Goal: Task Accomplishment & Management: Manage account settings

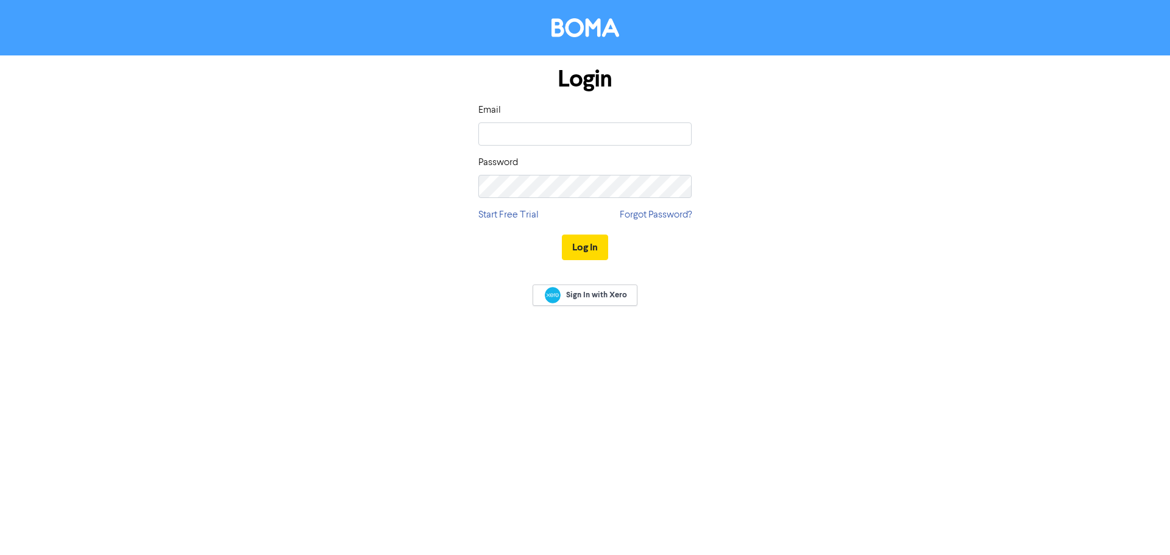
type input "[EMAIL_ADDRESS][DOMAIN_NAME]"
click at [592, 247] on button "Log In" at bounding box center [585, 248] width 46 height 26
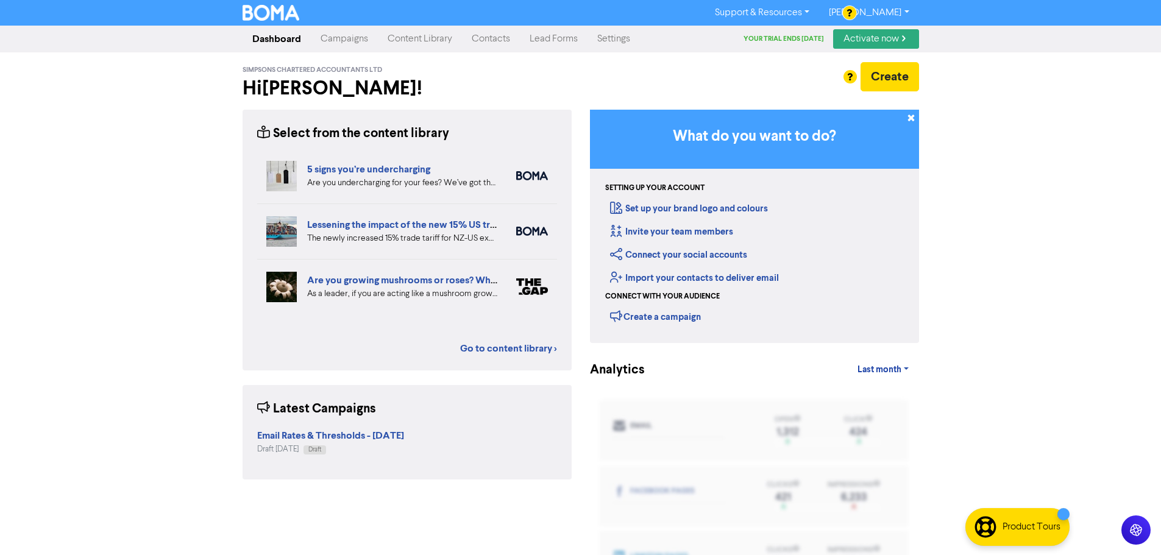
click at [489, 37] on link "Contacts" at bounding box center [491, 39] width 58 height 24
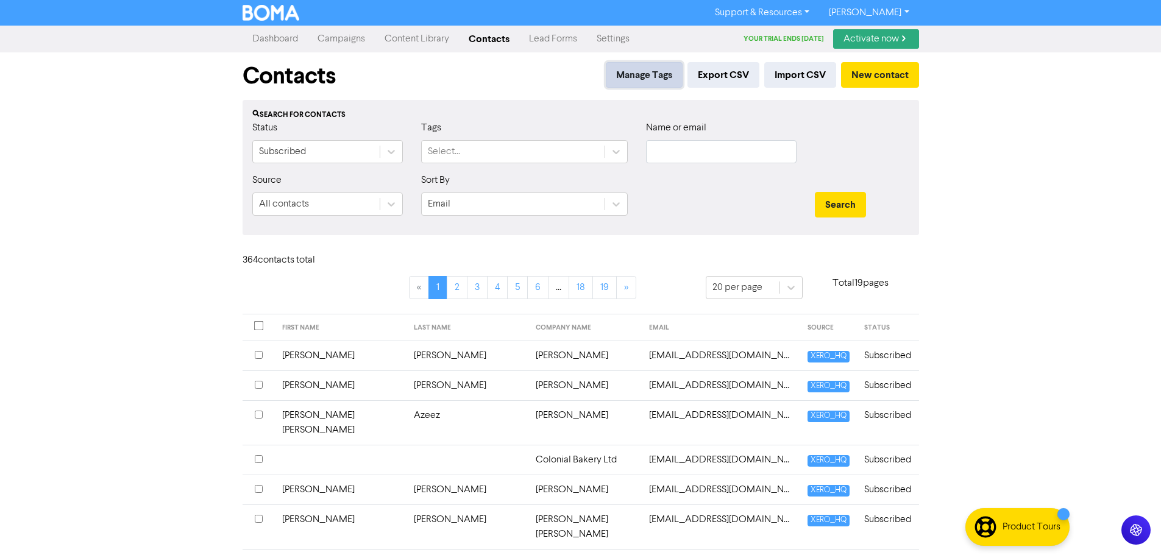
click at [637, 82] on button "Manage Tags" at bounding box center [644, 75] width 77 height 26
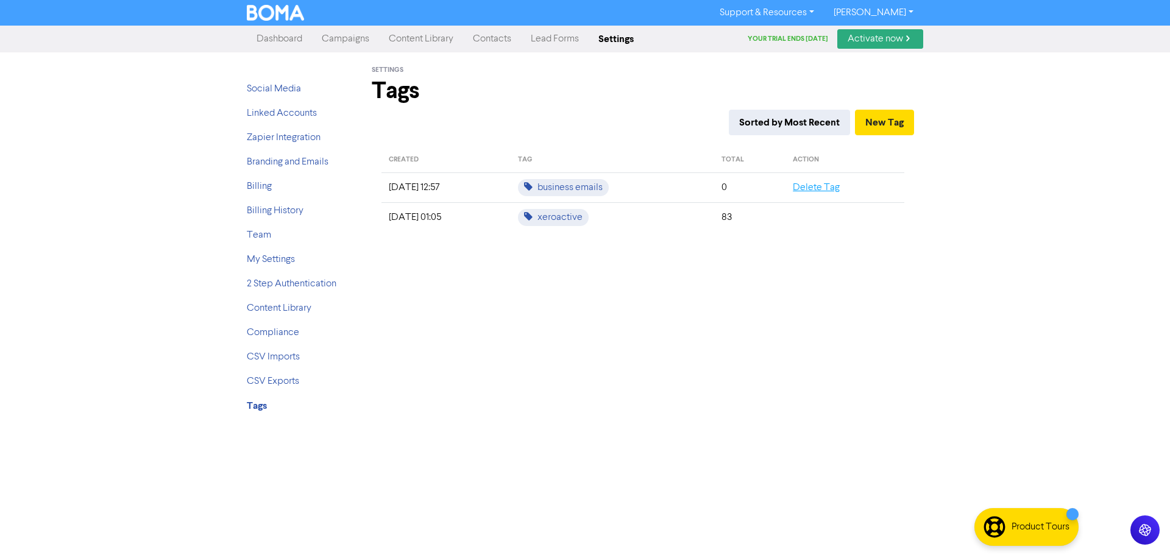
click at [835, 189] on link "Delete Tag" at bounding box center [816, 188] width 47 height 10
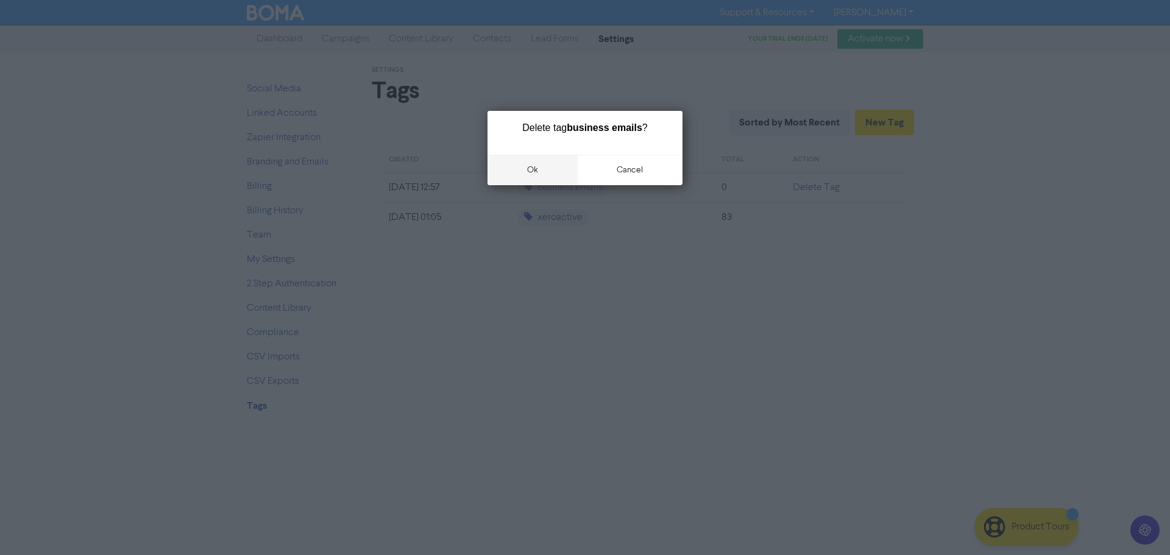
click at [535, 170] on button "ok" at bounding box center [532, 170] width 90 height 30
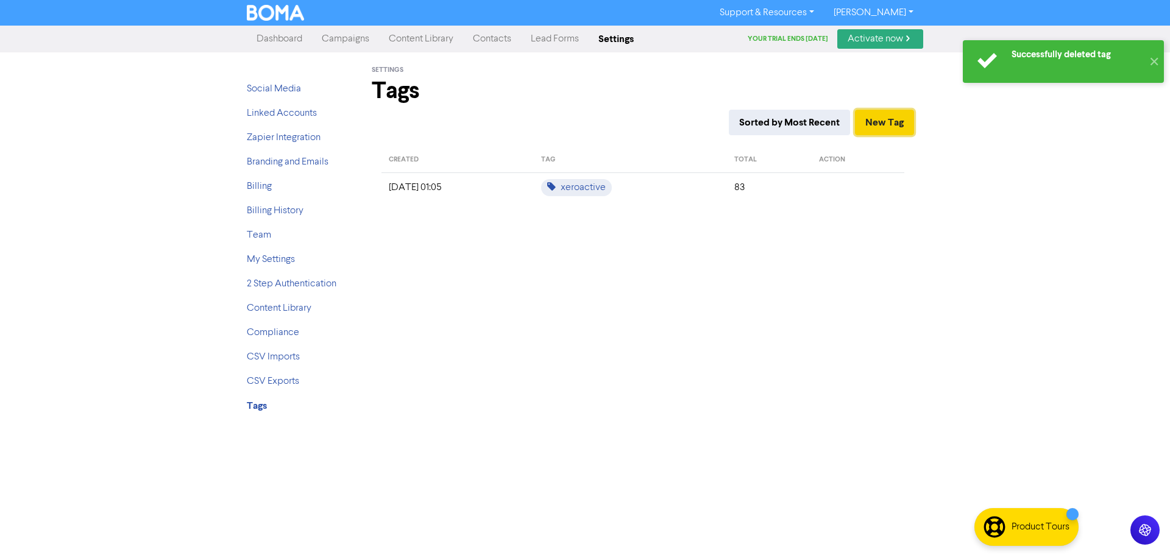
click at [893, 117] on button "New Tag" at bounding box center [884, 123] width 59 height 26
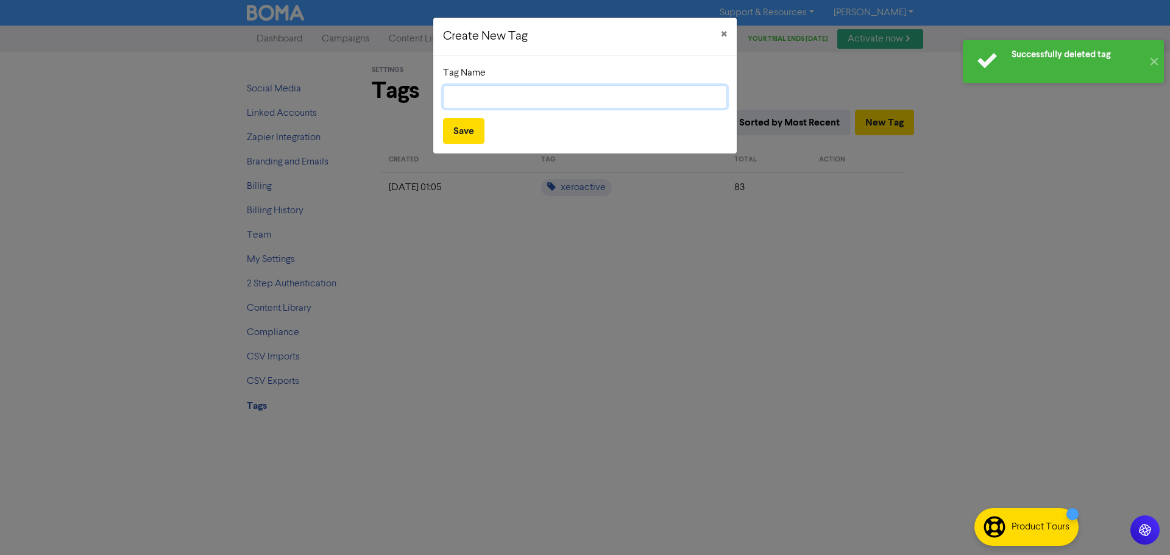
click at [533, 90] on input "text" at bounding box center [585, 96] width 284 height 23
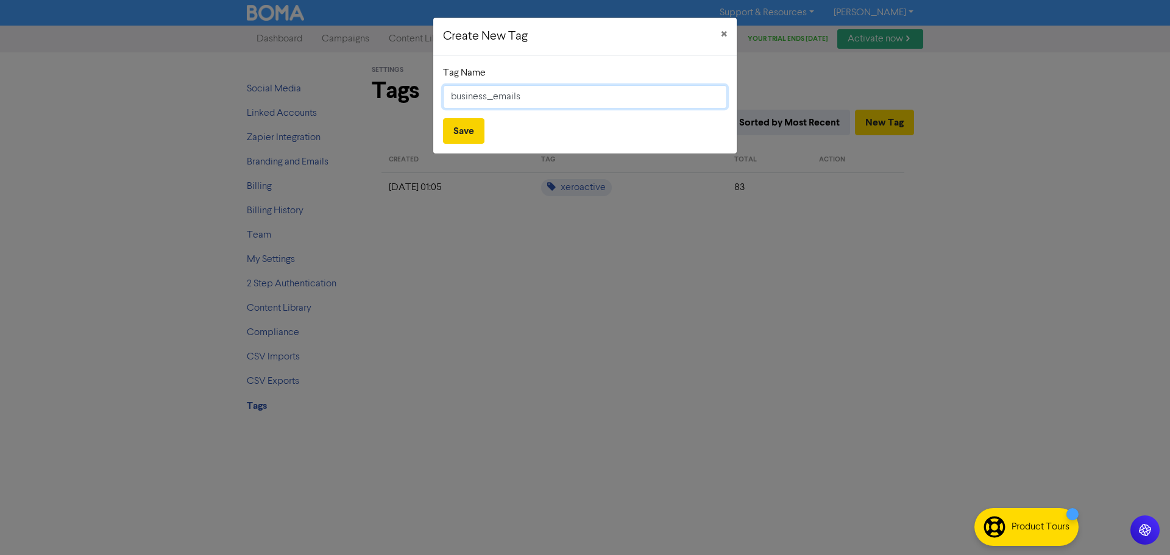
type input "business_emails"
click at [459, 129] on button "Save" at bounding box center [463, 131] width 41 height 26
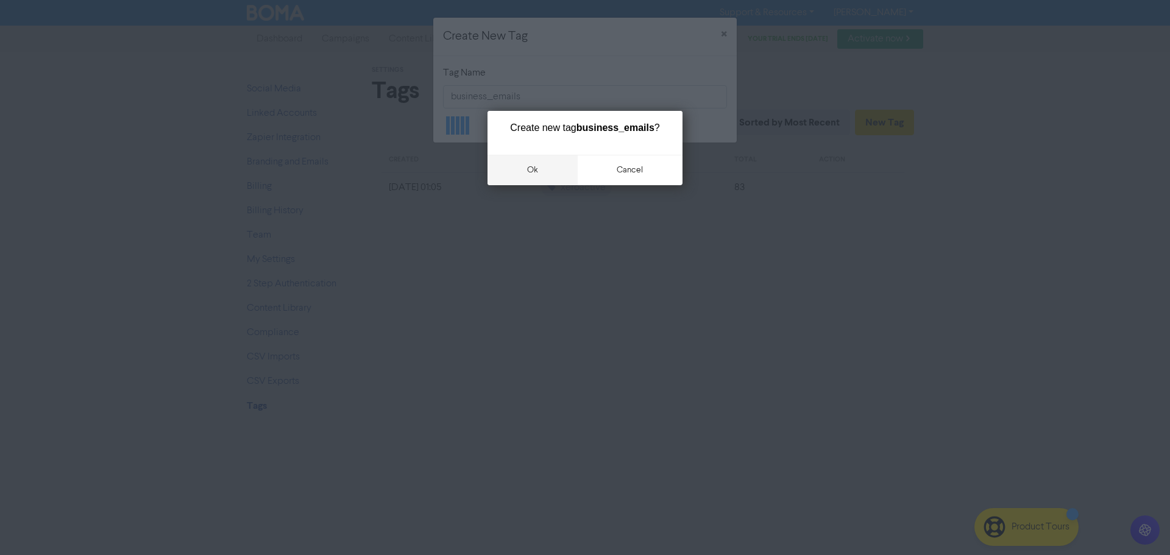
click at [530, 168] on button "ok" at bounding box center [532, 170] width 90 height 30
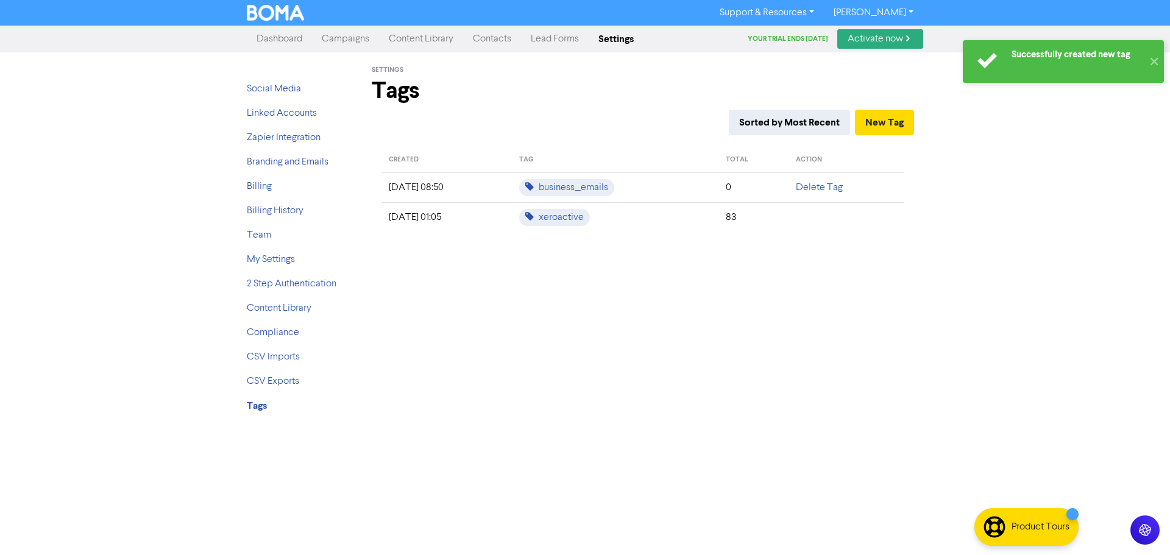
click at [477, 36] on link "Contacts" at bounding box center [492, 39] width 58 height 24
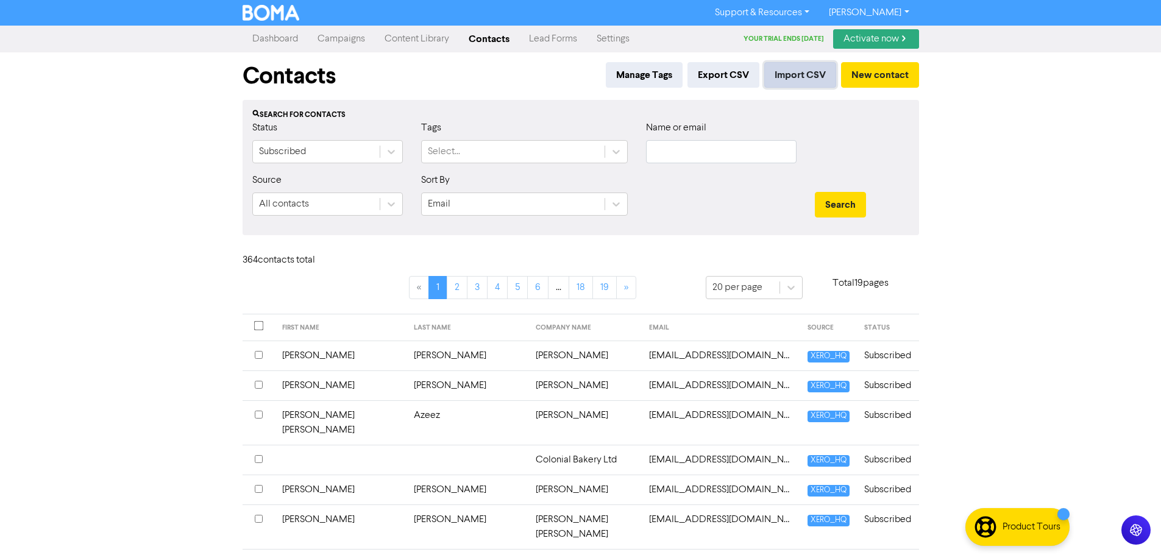
click at [812, 70] on button "Import CSV" at bounding box center [800, 75] width 72 height 26
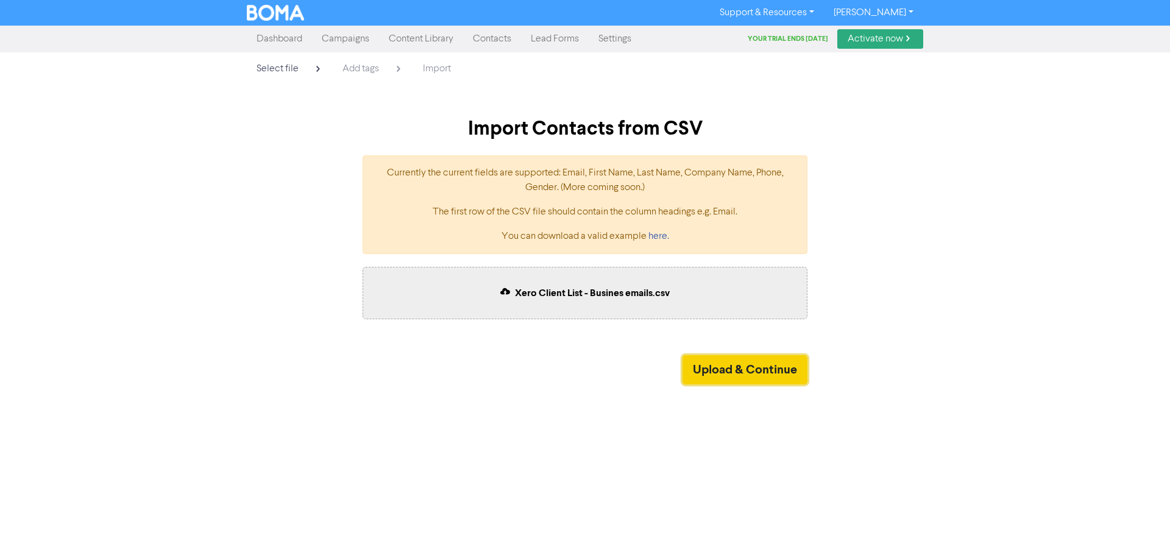
click at [773, 371] on button "Upload & Continue" at bounding box center [744, 369] width 125 height 29
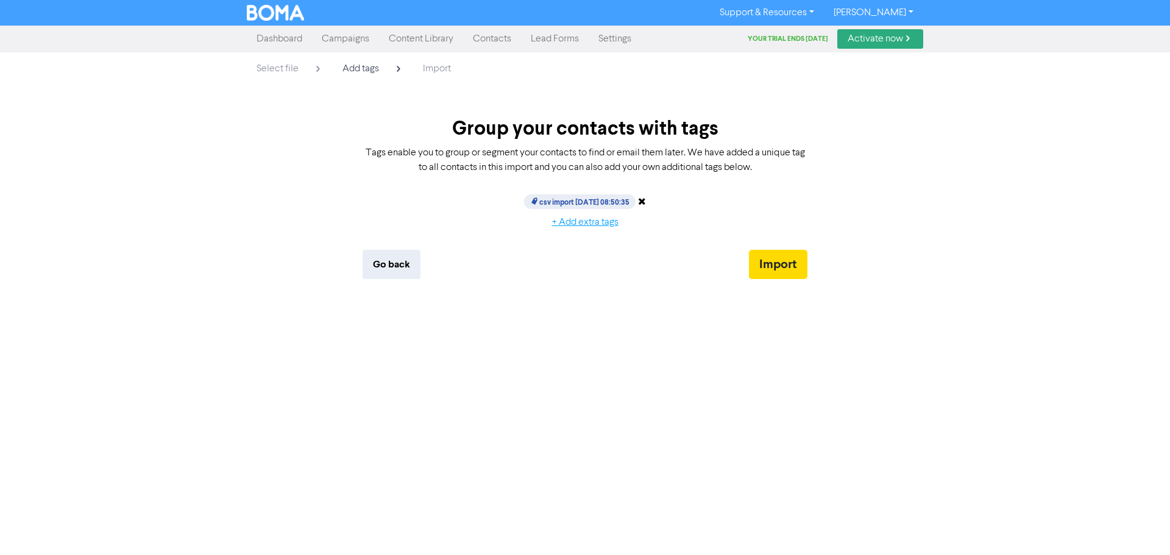
click at [581, 224] on button "+ Add extra tags" at bounding box center [585, 223] width 87 height 26
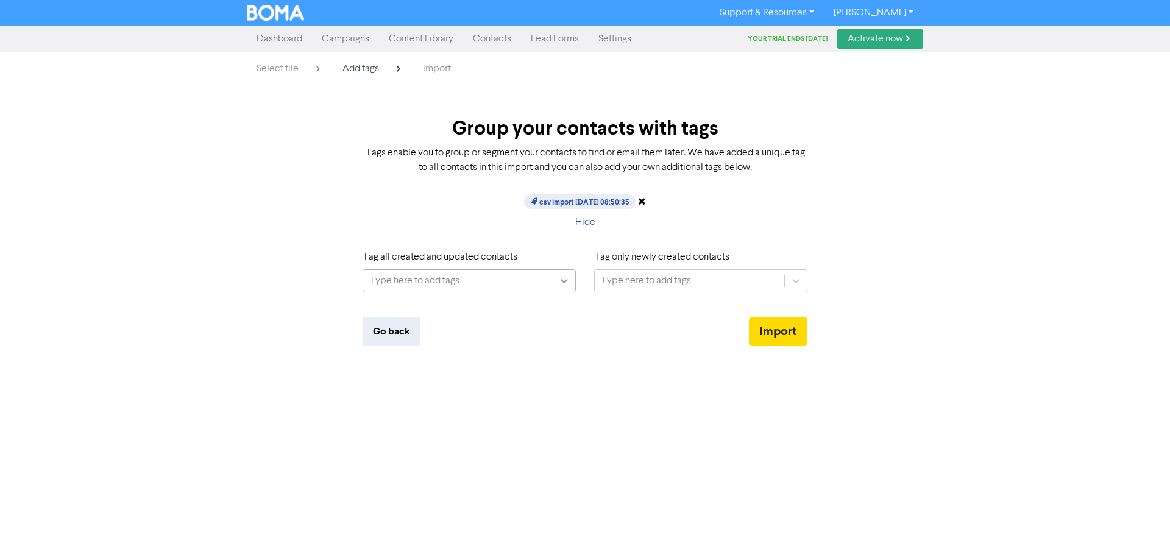
click at [561, 279] on icon at bounding box center [564, 281] width 7 height 4
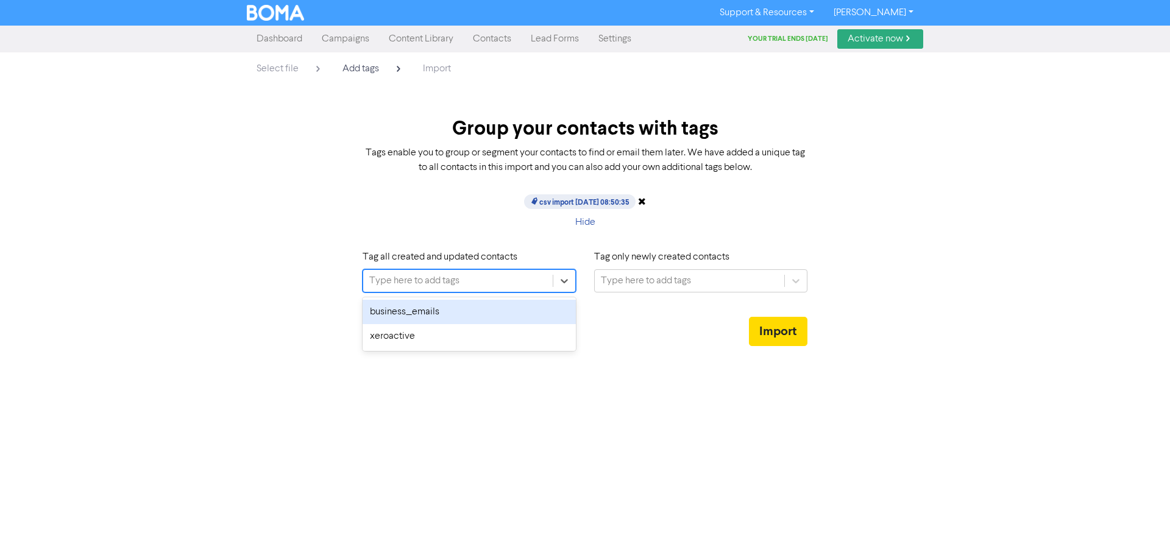
click at [430, 312] on div "business_emails" at bounding box center [469, 312] width 213 height 24
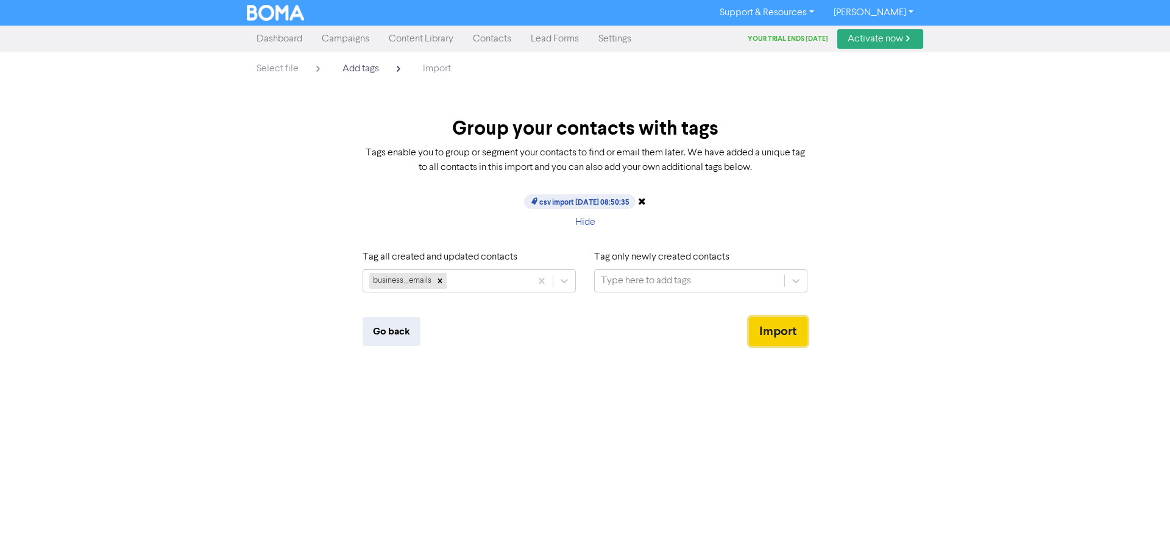
click at [777, 328] on button "Import" at bounding box center [778, 331] width 58 height 29
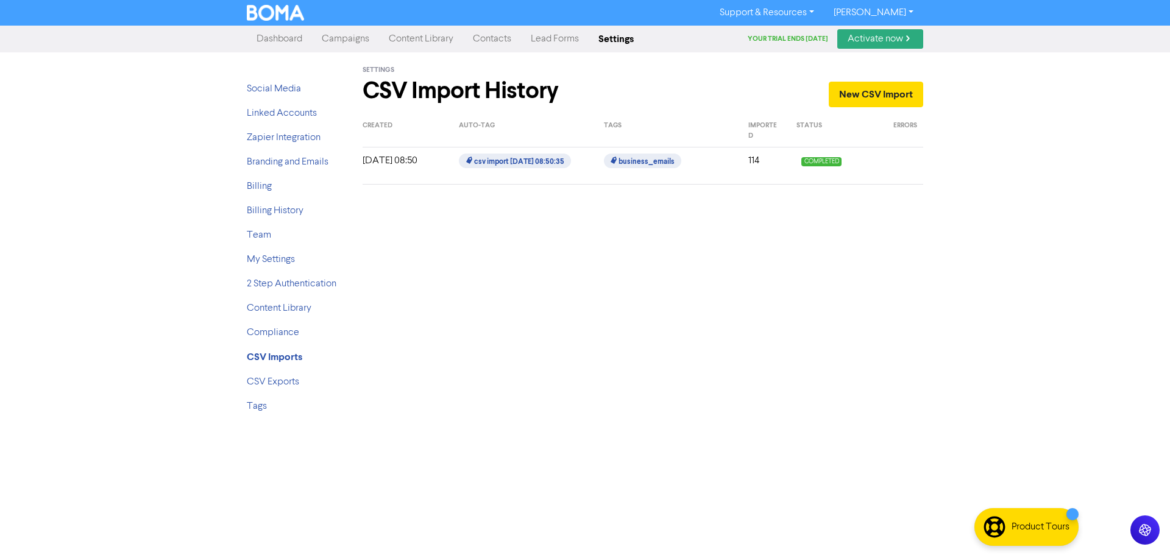
click at [492, 35] on link "Contacts" at bounding box center [492, 39] width 58 height 24
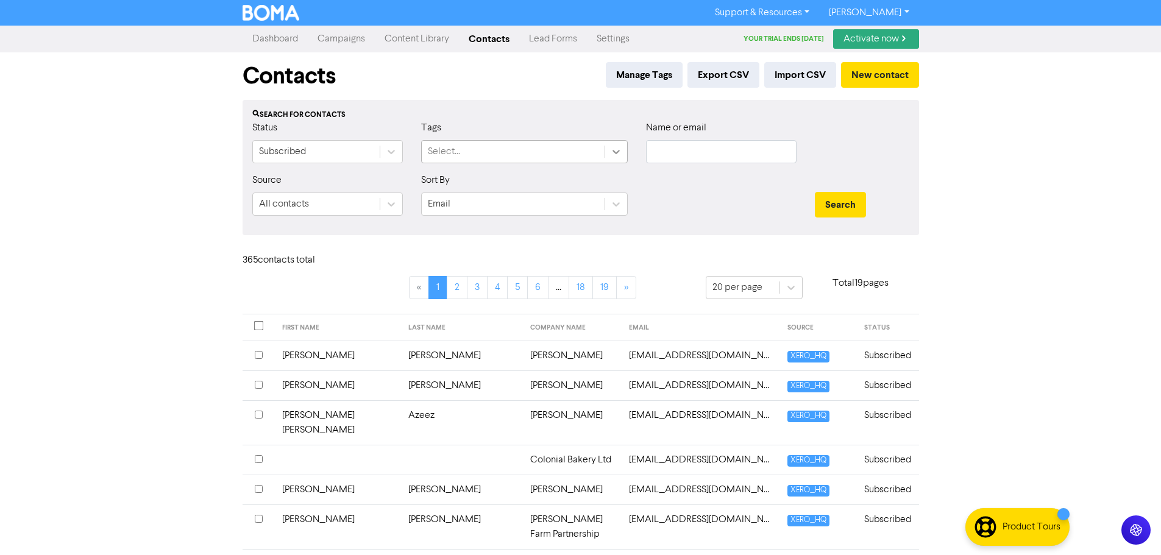
click at [612, 149] on icon at bounding box center [616, 152] width 12 height 12
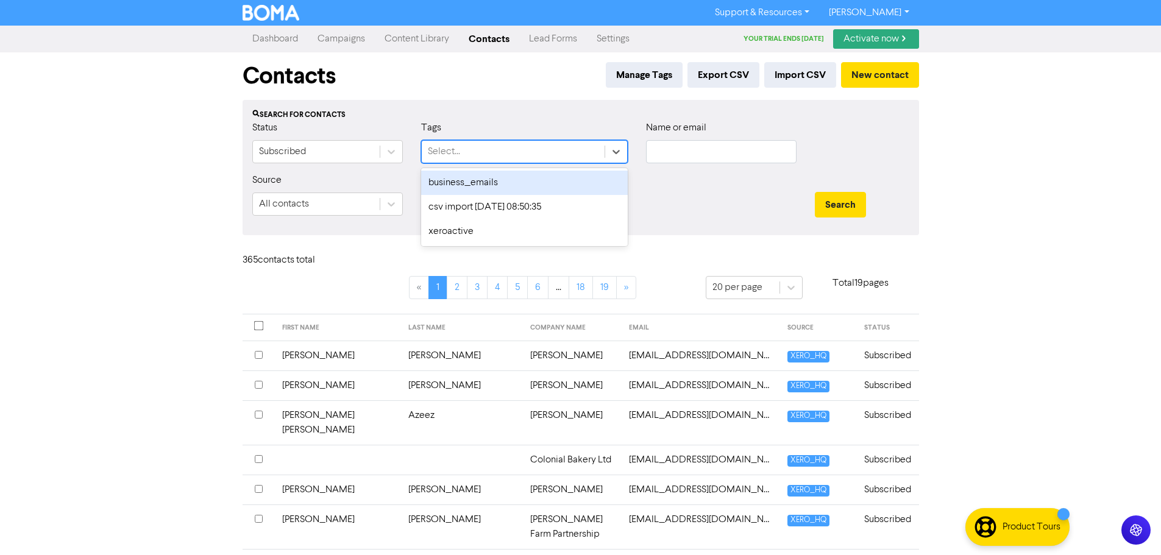
click at [483, 181] on div "business_emails" at bounding box center [524, 183] width 207 height 24
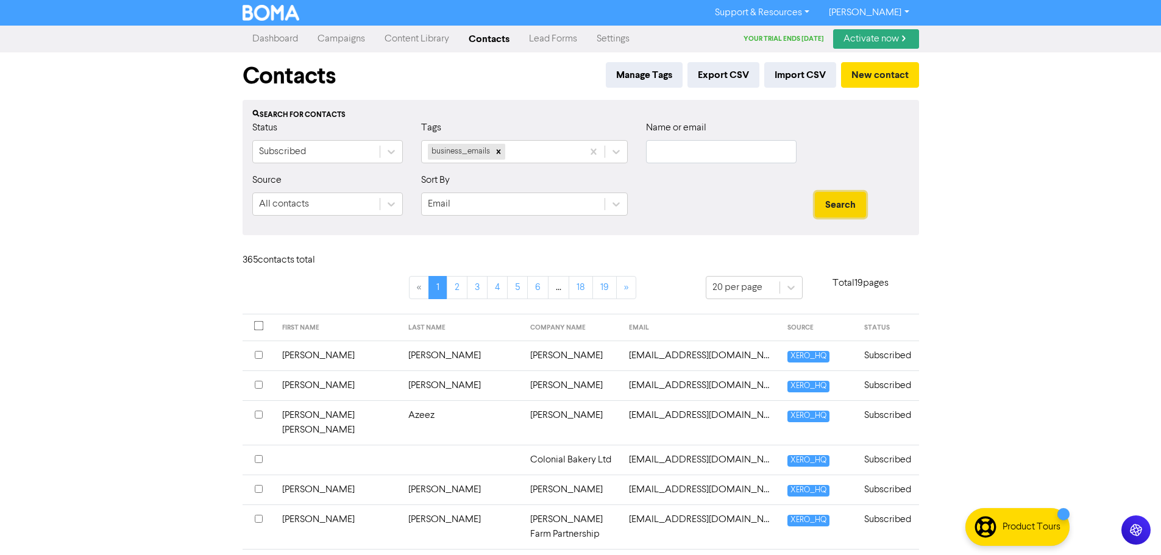
click at [848, 208] on button "Search" at bounding box center [840, 205] width 51 height 26
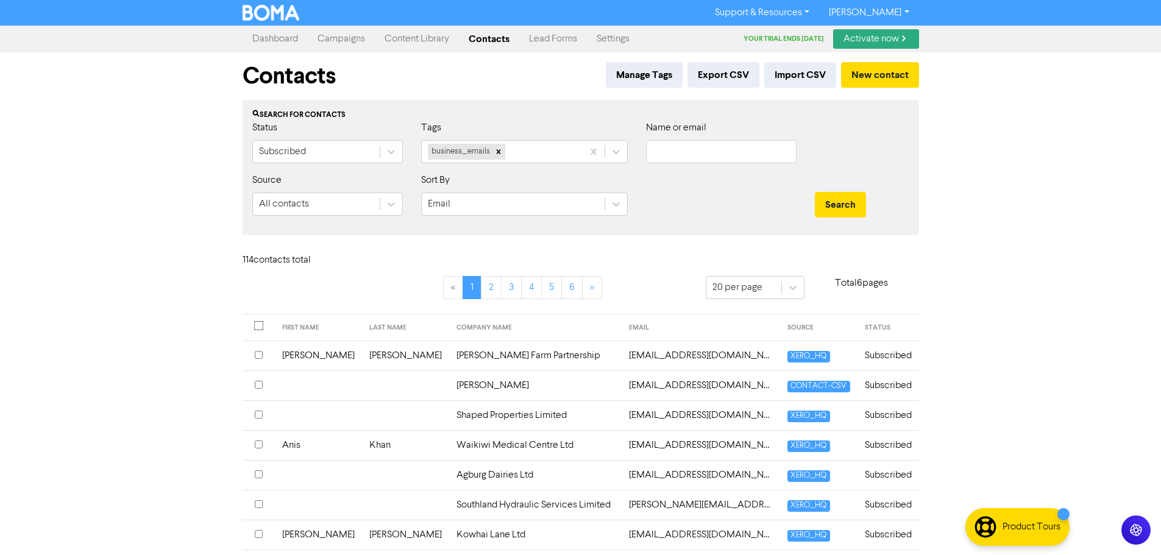
click at [449, 386] on td "[PERSON_NAME]" at bounding box center [535, 385] width 173 height 30
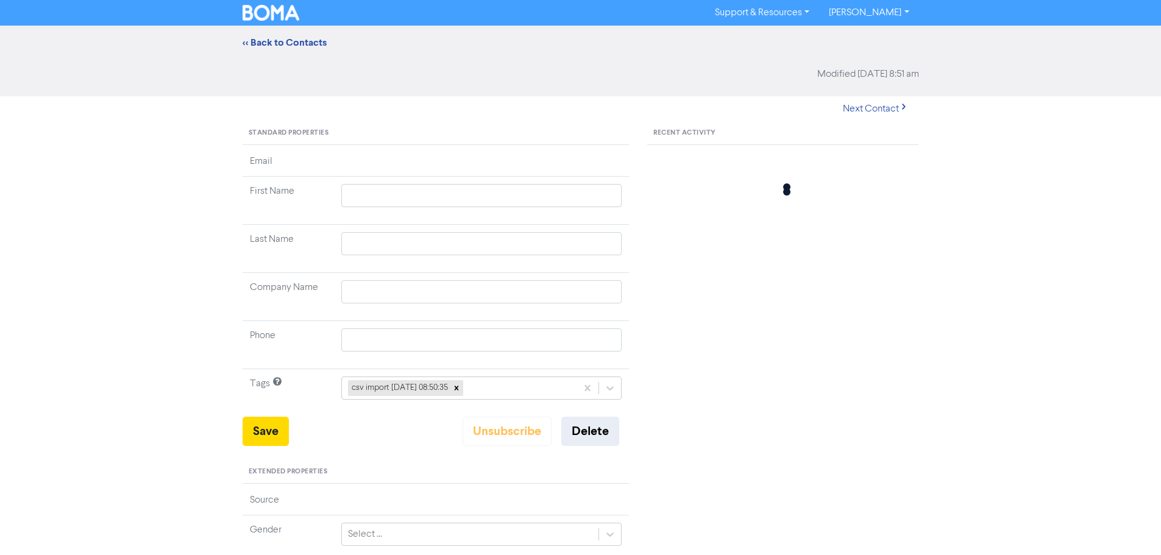
type input "[PERSON_NAME]"
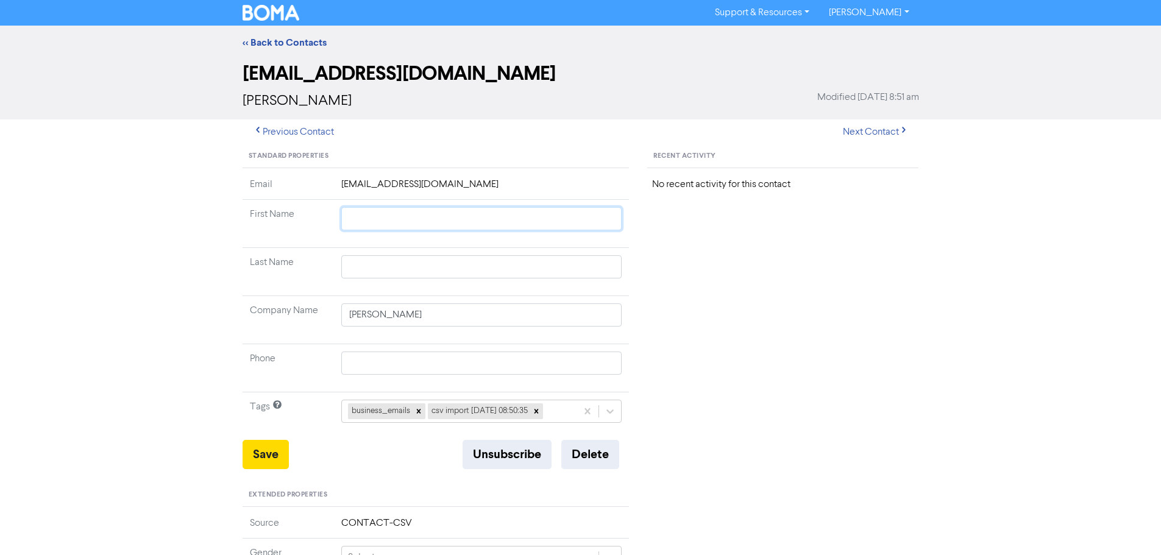
click at [366, 219] on input "text" at bounding box center [481, 218] width 281 height 23
type input "K"
type input "Ky"
type input "[PERSON_NAME]"
type input "Kyli"
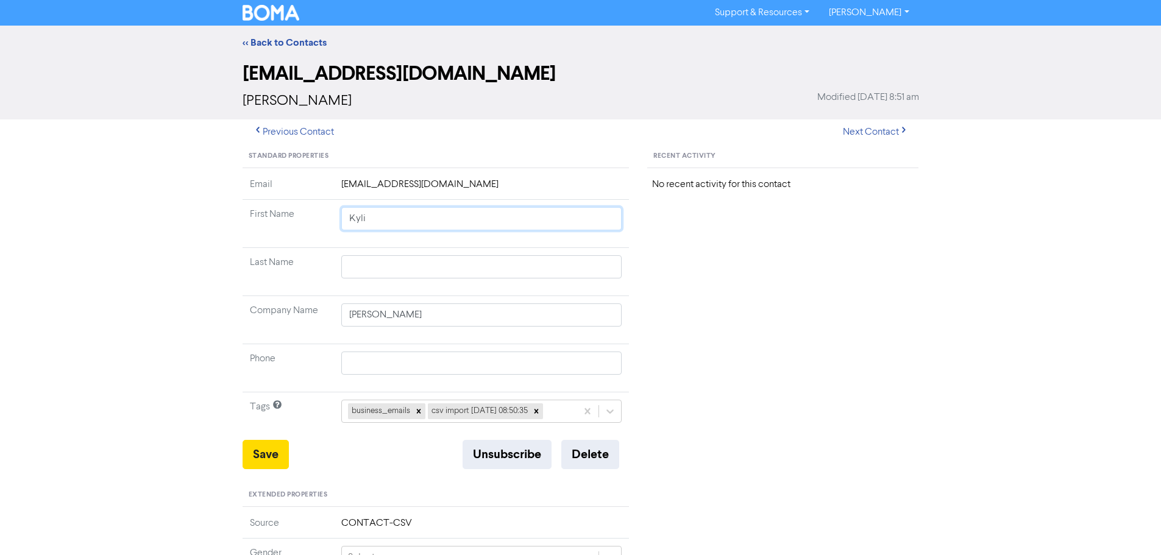
type input "[PERSON_NAME]"
type input "P"
type input "Pe"
type input "Pee"
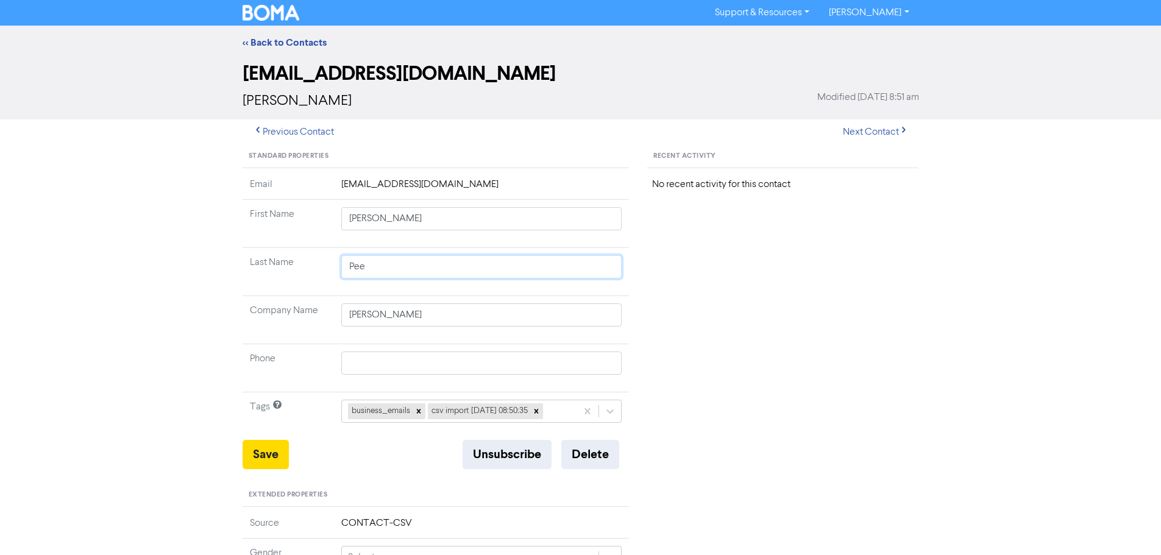
type input "Peel"
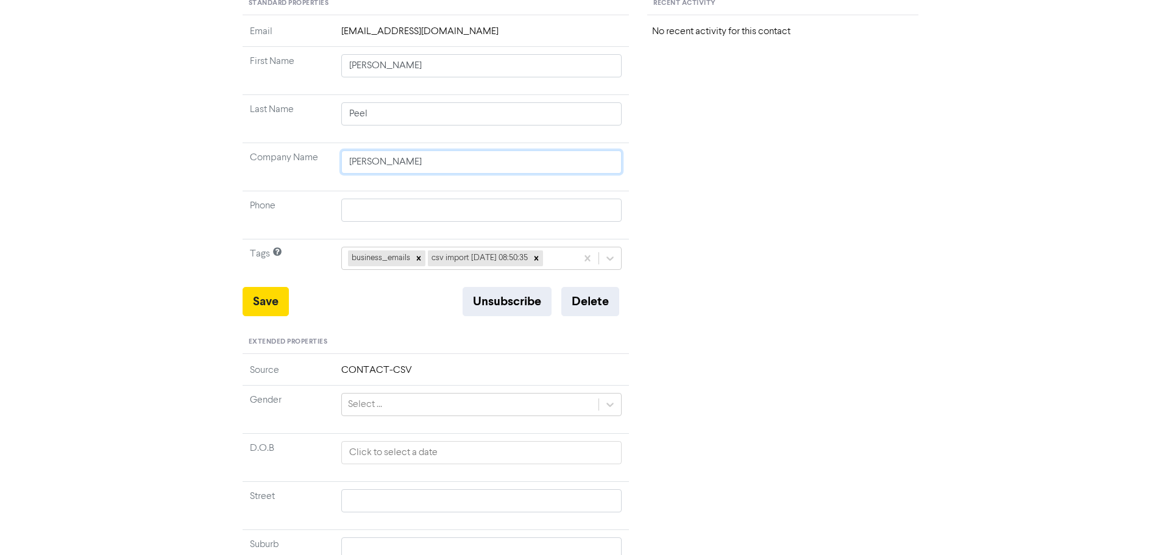
scroll to position [183, 0]
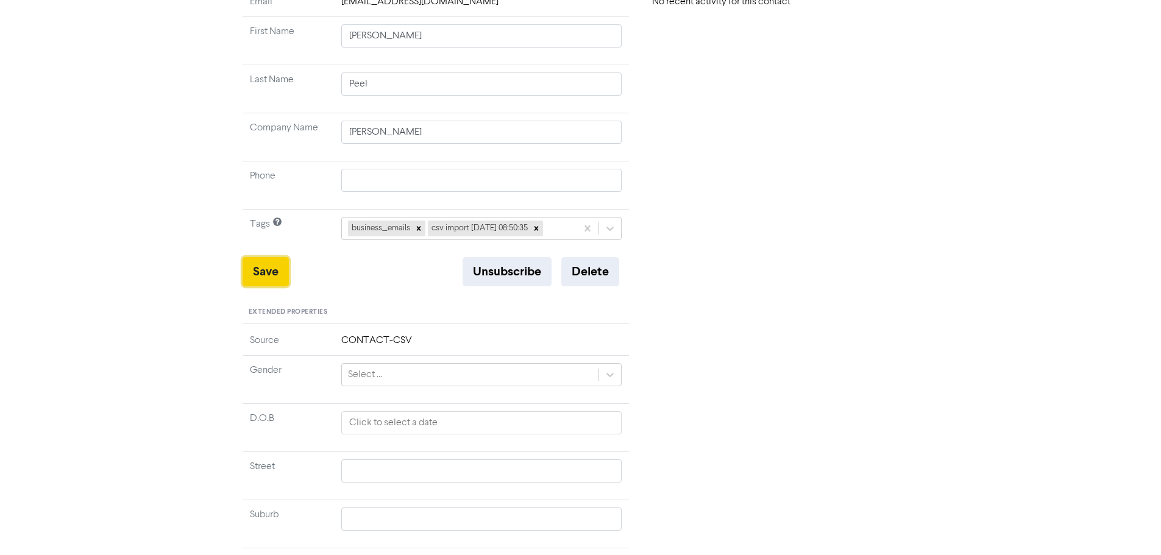
click at [271, 267] on button "Save" at bounding box center [266, 271] width 46 height 29
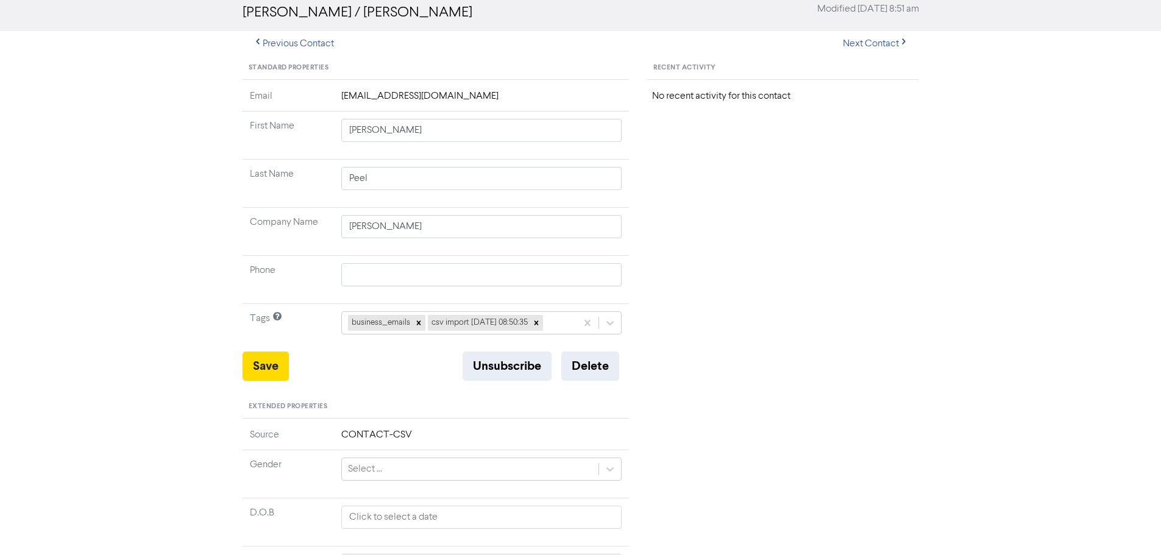
scroll to position [0, 0]
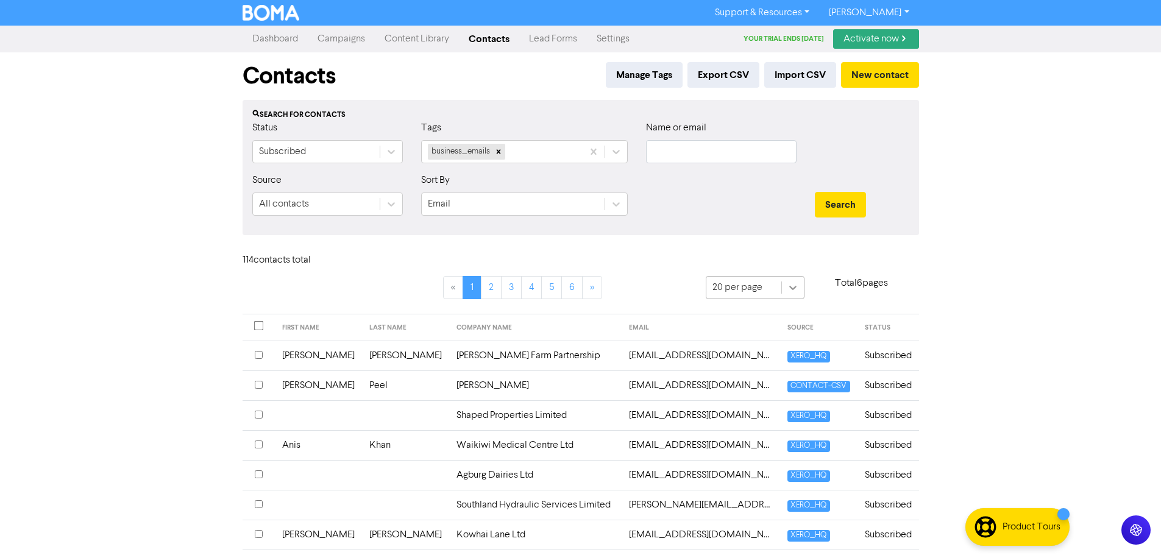
click at [790, 290] on icon at bounding box center [793, 288] width 12 height 12
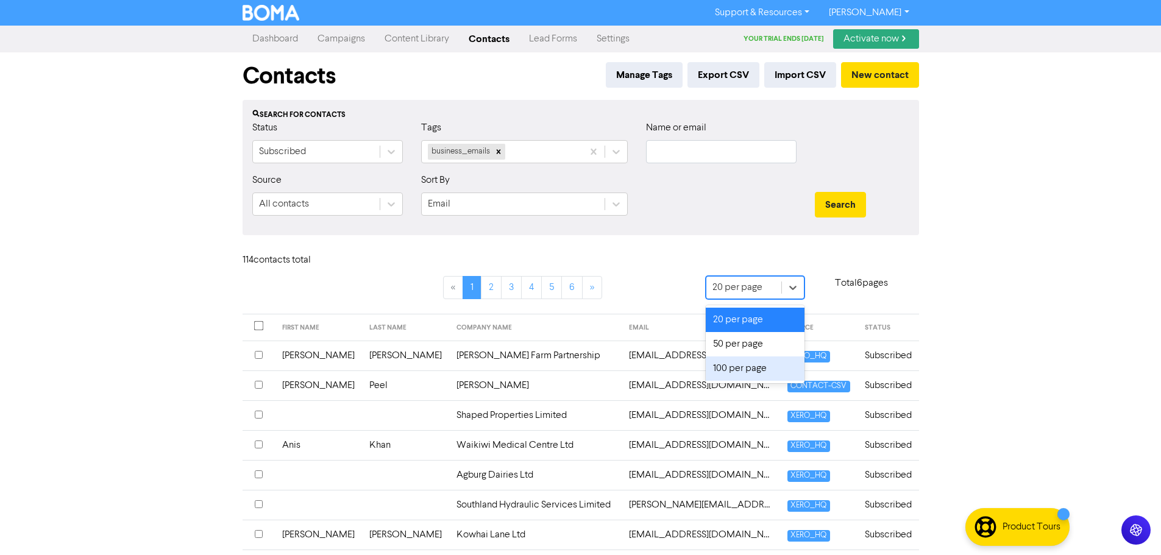
click at [763, 365] on div "100 per page" at bounding box center [755, 368] width 99 height 24
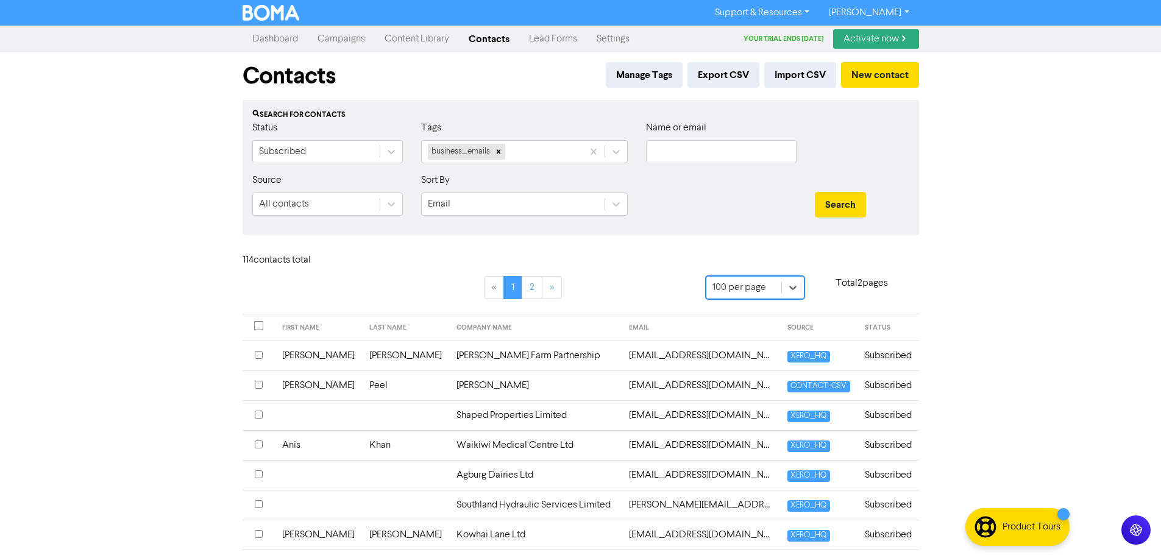
click at [344, 40] on link "Campaigns" at bounding box center [341, 39] width 67 height 24
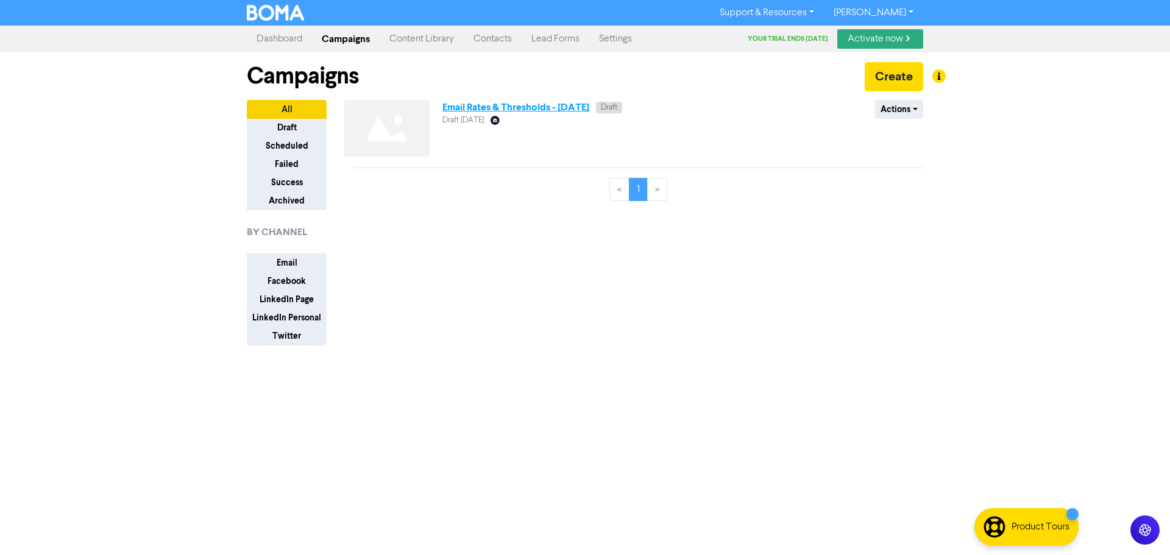
click at [481, 108] on link "Email Rates & Thresholds - [DATE]" at bounding box center [515, 107] width 147 height 12
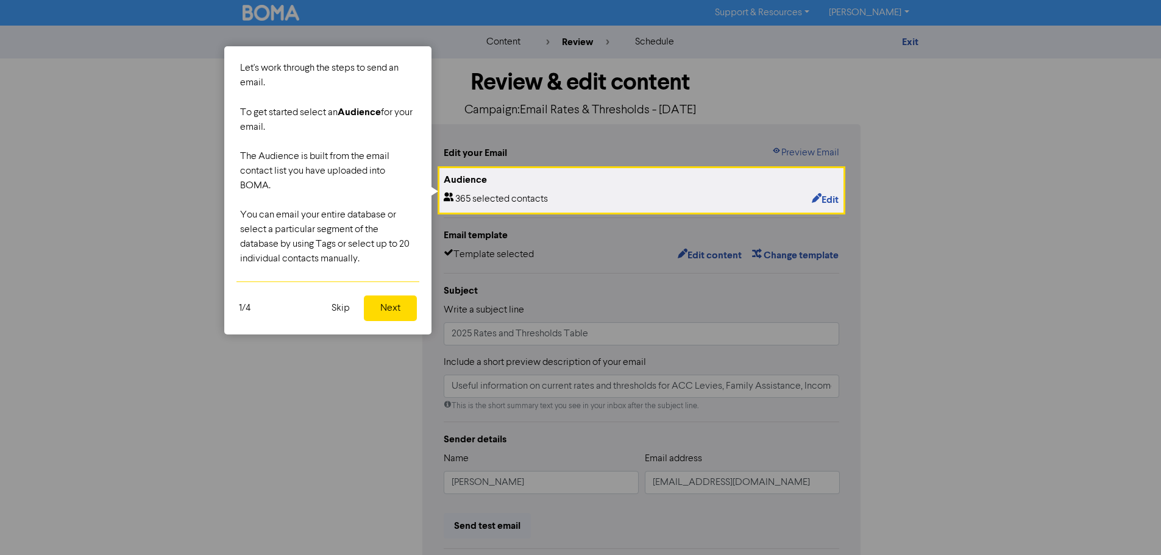
click at [393, 311] on button "Next" at bounding box center [390, 309] width 53 height 26
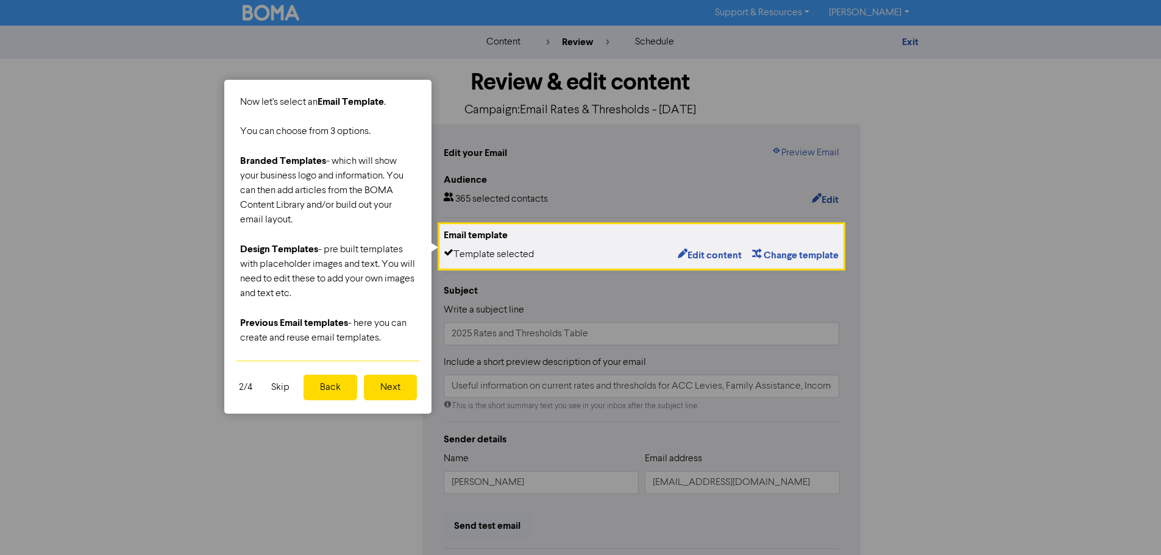
click at [394, 381] on button "Next" at bounding box center [390, 388] width 53 height 26
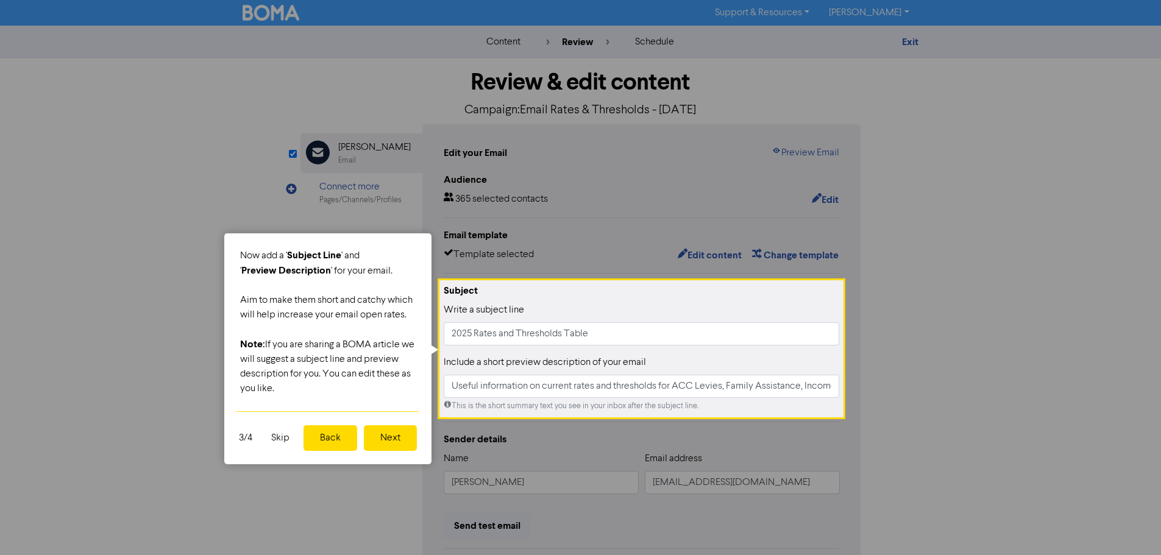
click at [391, 436] on button "Next" at bounding box center [390, 438] width 53 height 26
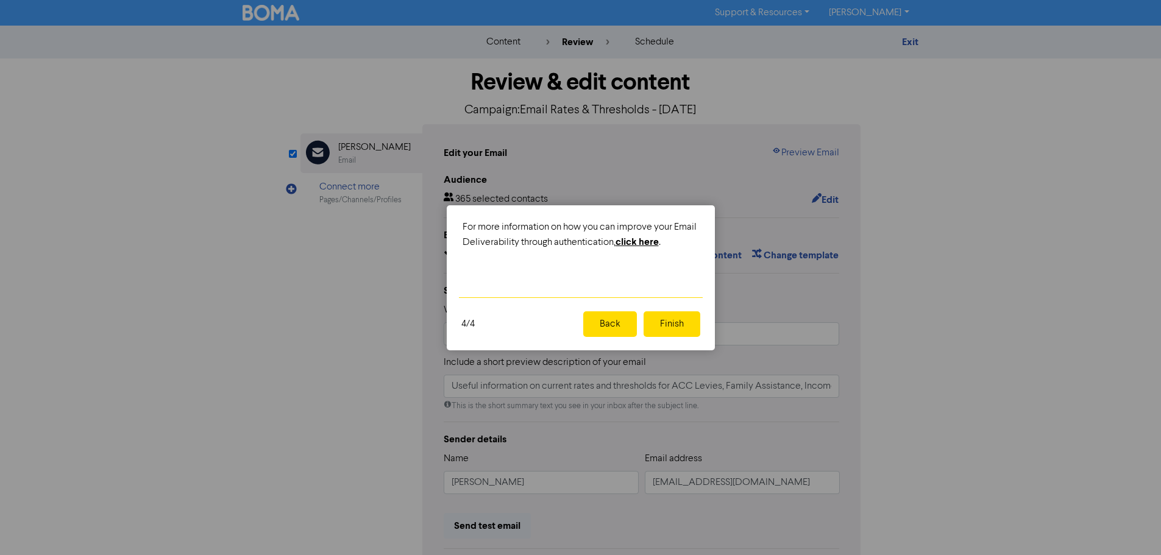
click at [671, 322] on button "Finish" at bounding box center [671, 324] width 57 height 26
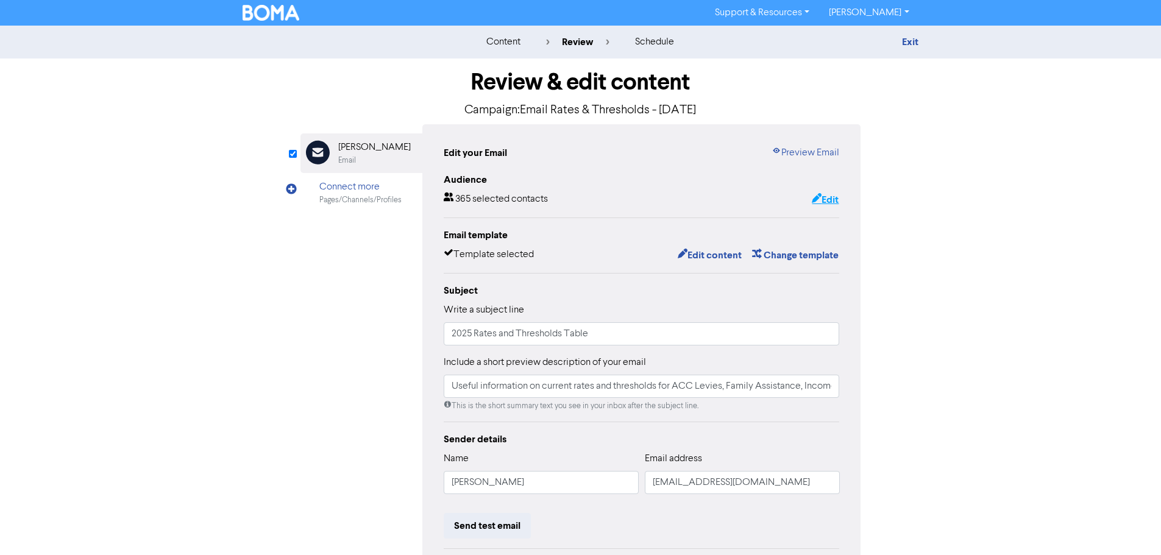
click at [835, 199] on button "Edit" at bounding box center [825, 200] width 28 height 16
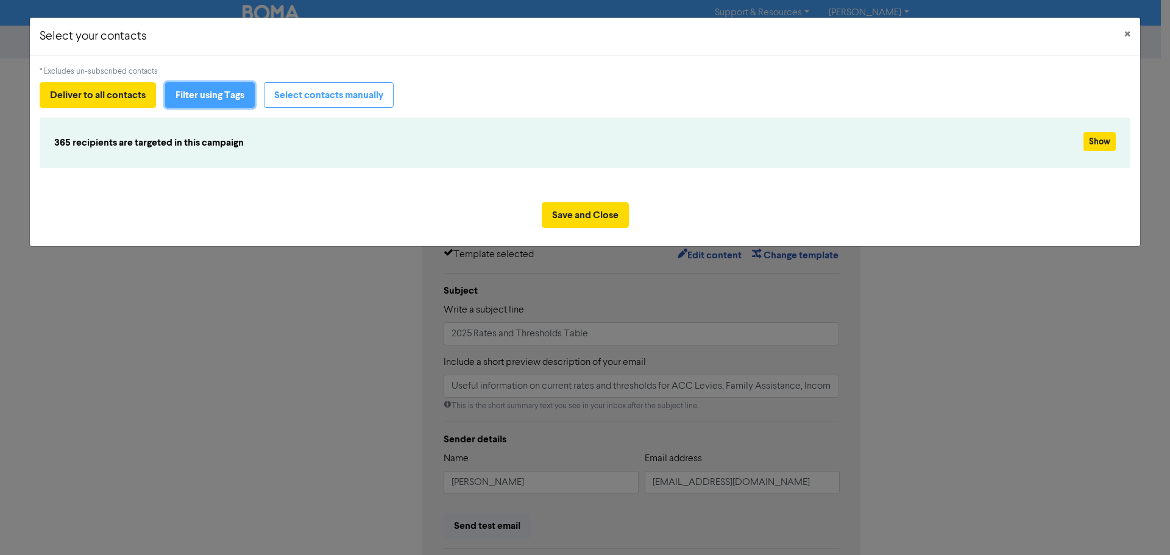
click at [214, 97] on button "Filter using Tags" at bounding box center [210, 95] width 90 height 26
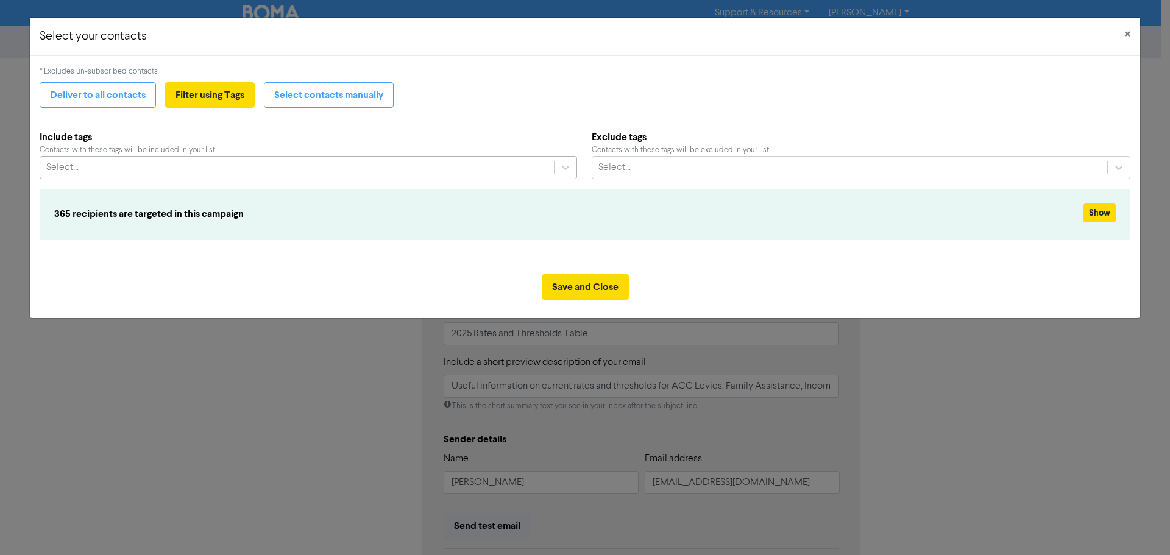
click at [183, 163] on div "Select..." at bounding box center [297, 168] width 514 height 22
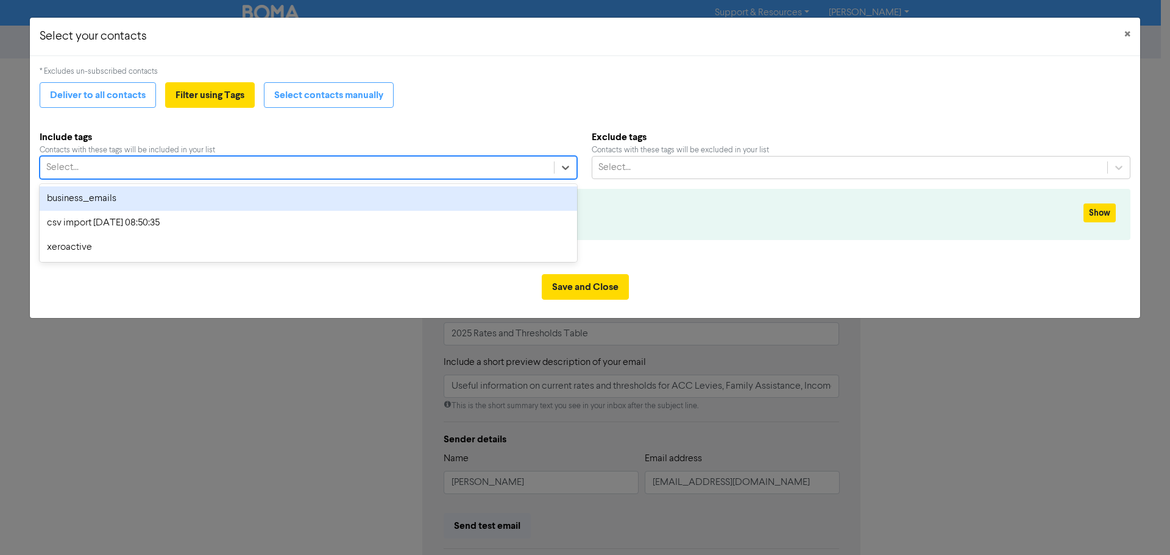
click at [115, 198] on div "business_emails" at bounding box center [308, 198] width 537 height 24
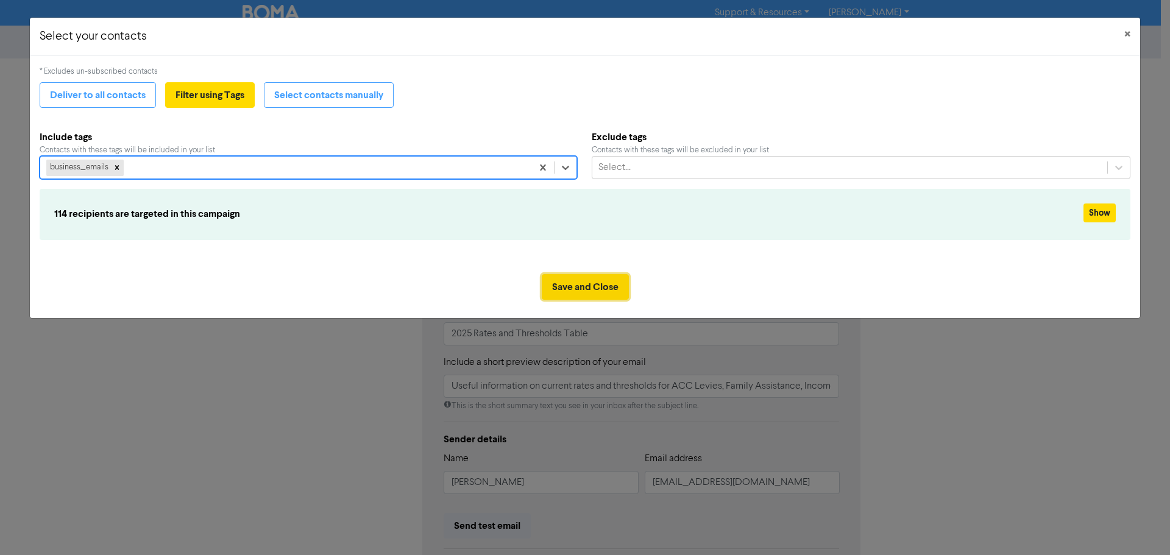
click at [595, 280] on button "Save and Close" at bounding box center [585, 287] width 87 height 26
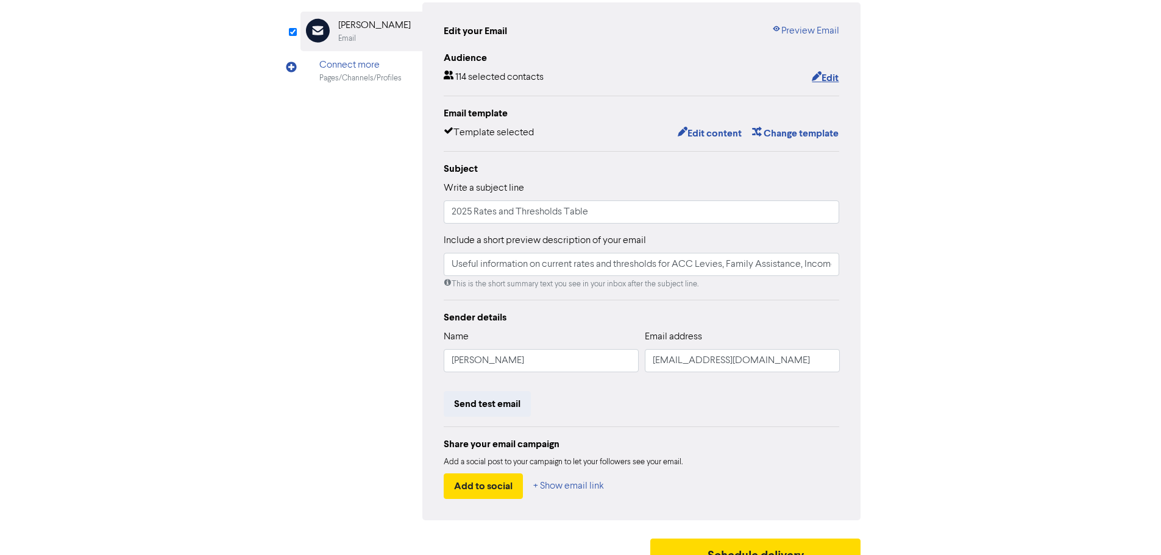
scroll to position [143, 0]
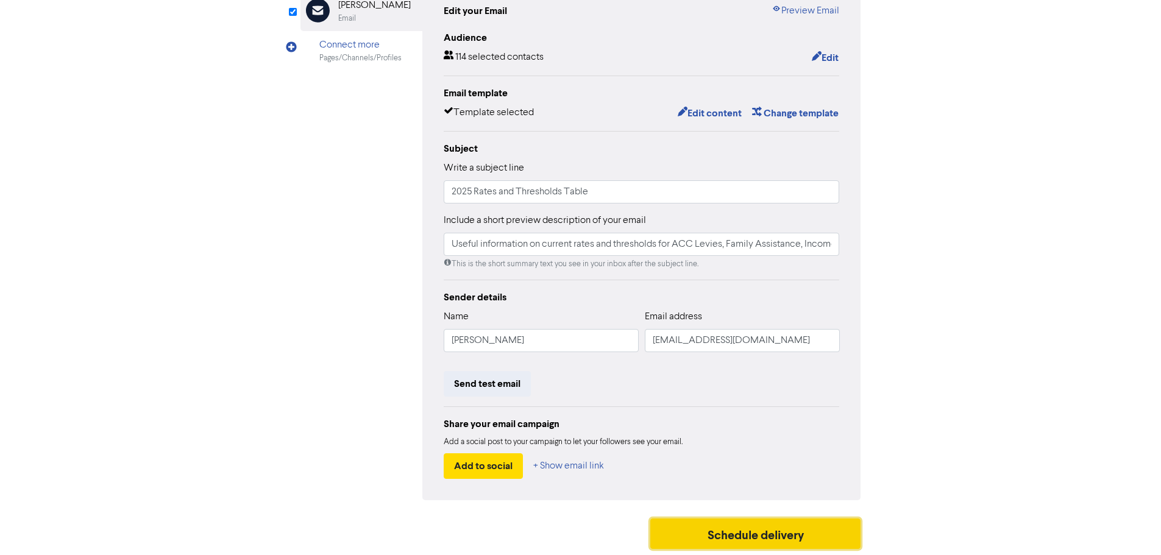
click at [815, 533] on button "Schedule delivery" at bounding box center [755, 534] width 211 height 30
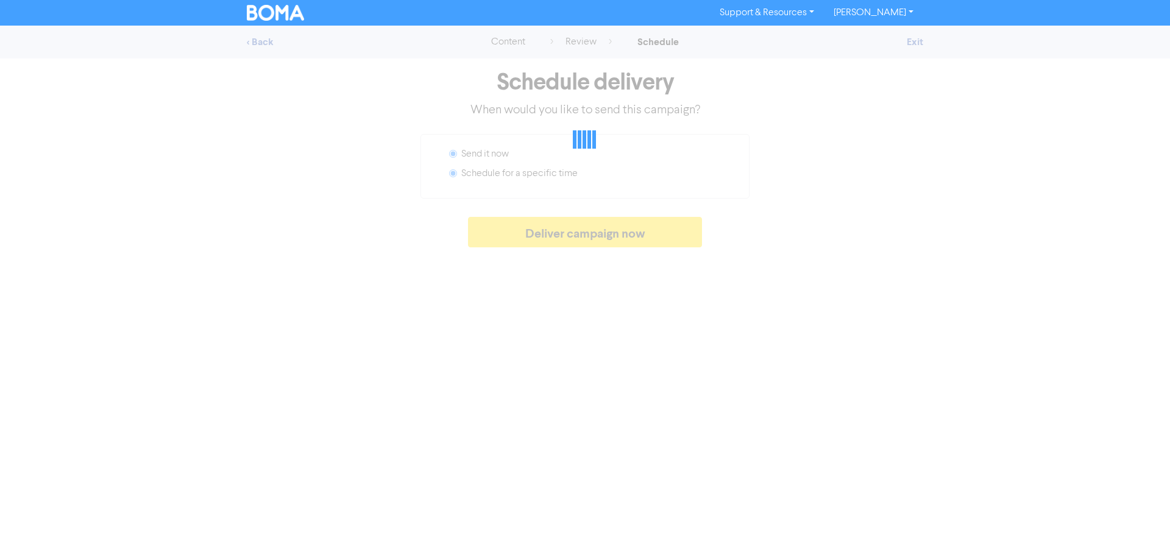
radio input "false"
radio input "true"
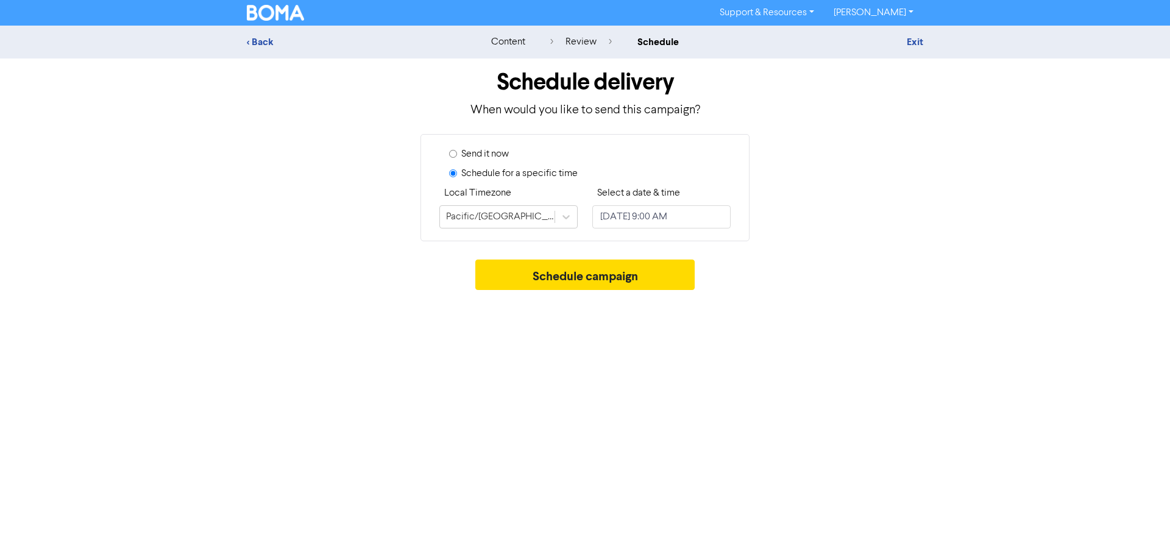
click at [497, 153] on label "Send it now" at bounding box center [485, 154] width 48 height 15
click at [457, 153] on input "Send it now" at bounding box center [453, 154] width 8 height 8
radio input "true"
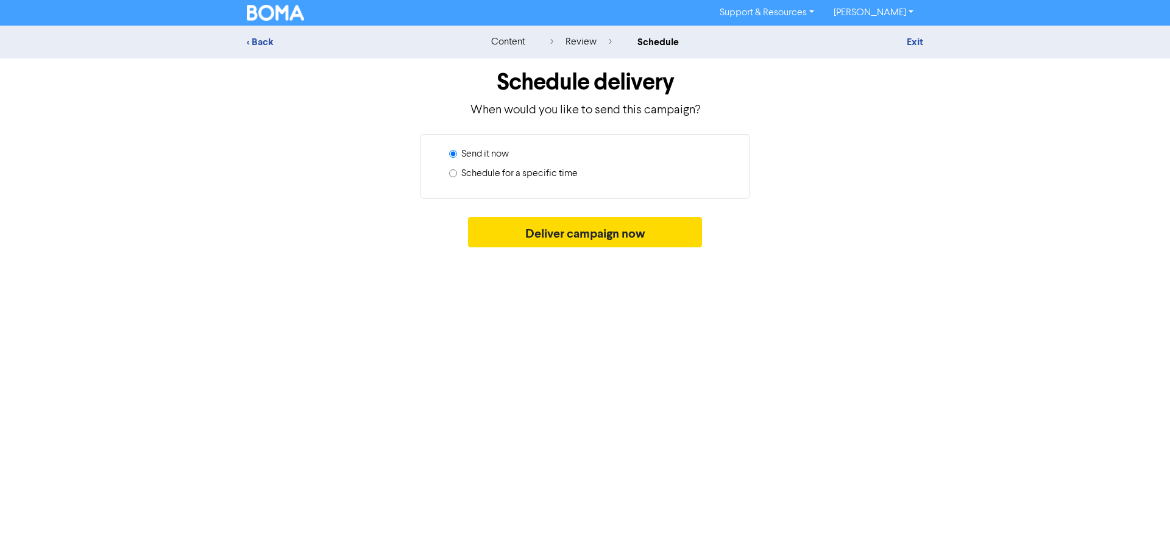
click at [460, 171] on div "Schedule for a specific time" at bounding box center [590, 175] width 282 height 19
click at [448, 175] on div "Send it now Schedule for a specific time" at bounding box center [584, 166] width 329 height 65
click at [452, 174] on input "Schedule for a specific time" at bounding box center [453, 173] width 8 height 8
radio input "true"
radio input "false"
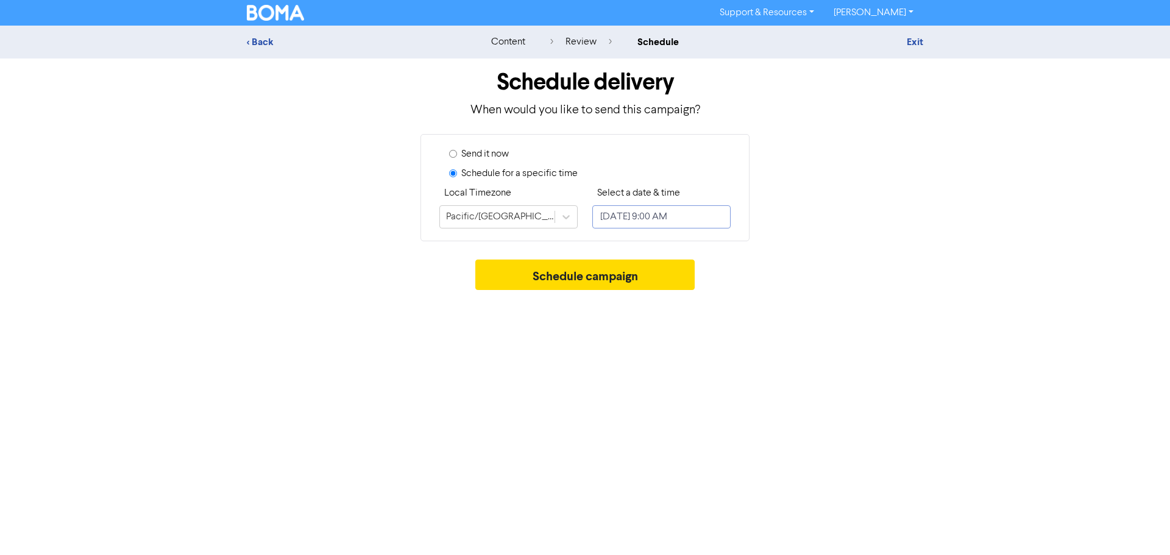
select select "8"
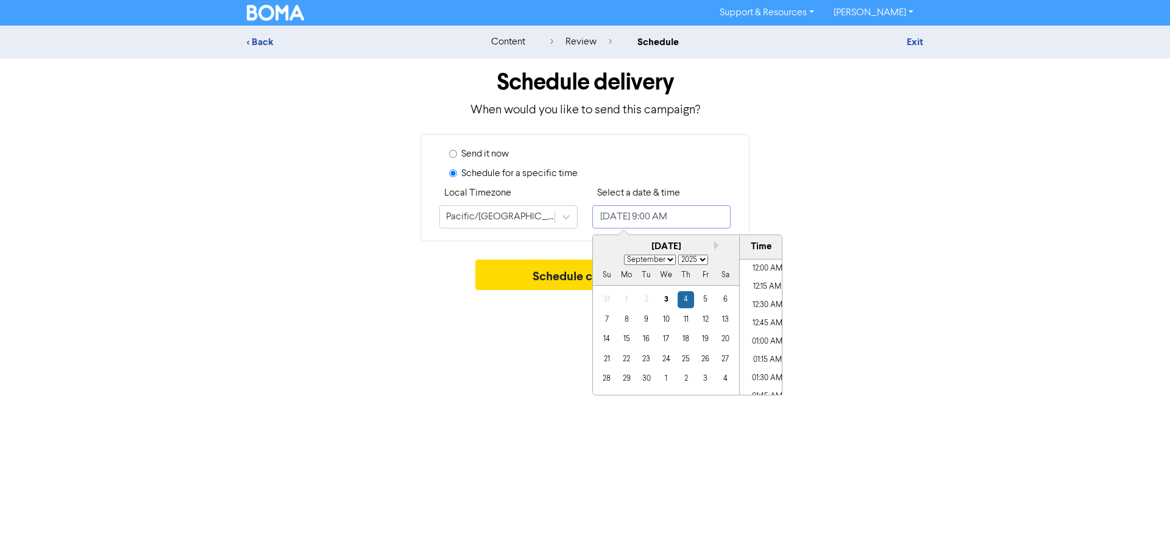
click at [618, 218] on input "[DATE] 9:00 AM" at bounding box center [661, 216] width 138 height 23
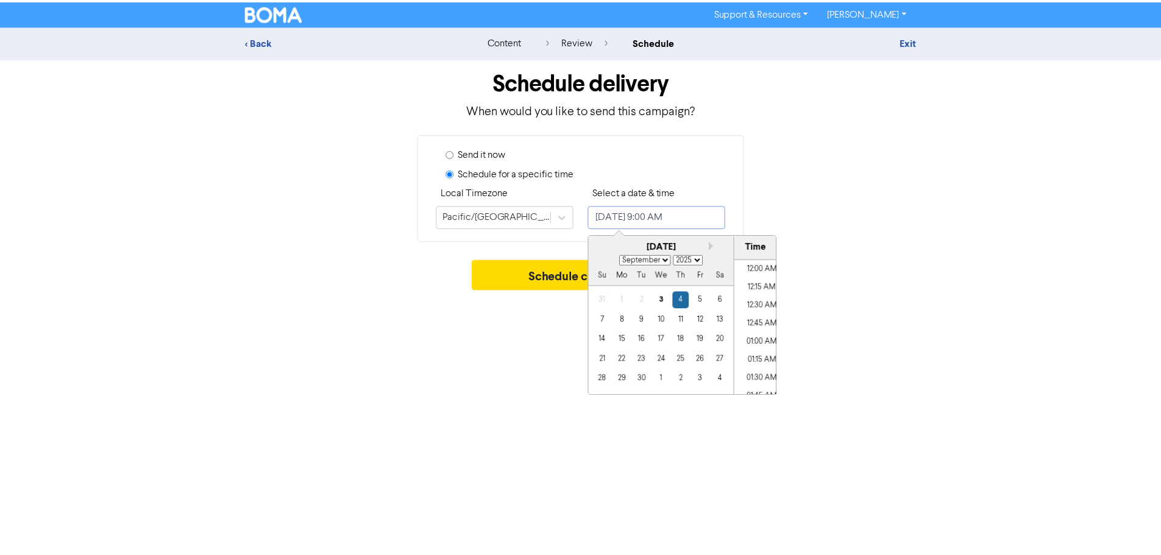
scroll to position [600, 0]
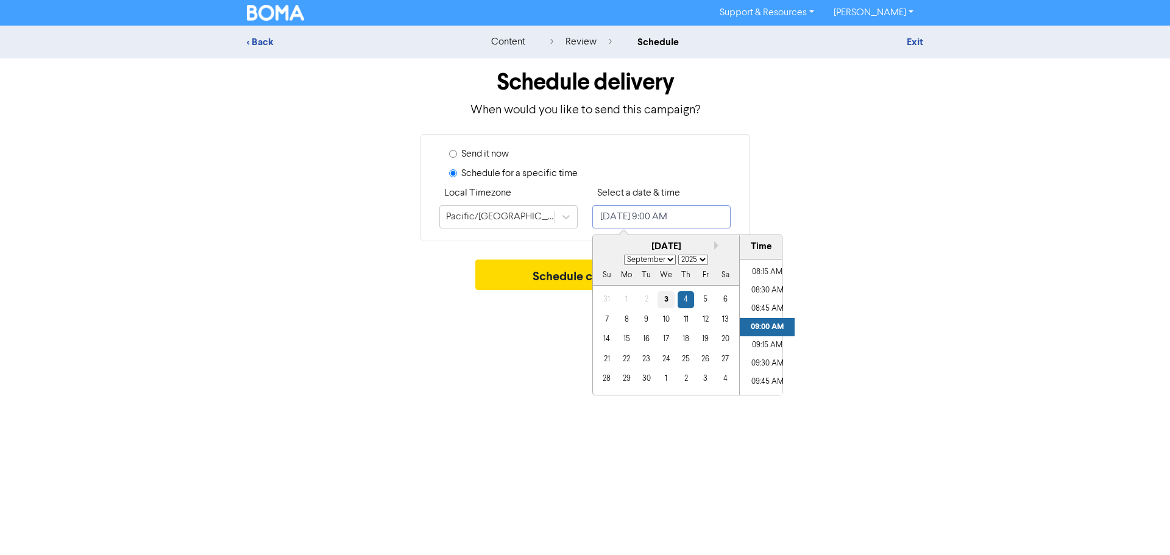
click at [670, 303] on div "3" at bounding box center [665, 299] width 16 height 16
type input "[DATE] 9:00 AM"
click at [402, 272] on div "Schedule campaign" at bounding box center [585, 278] width 676 height 37
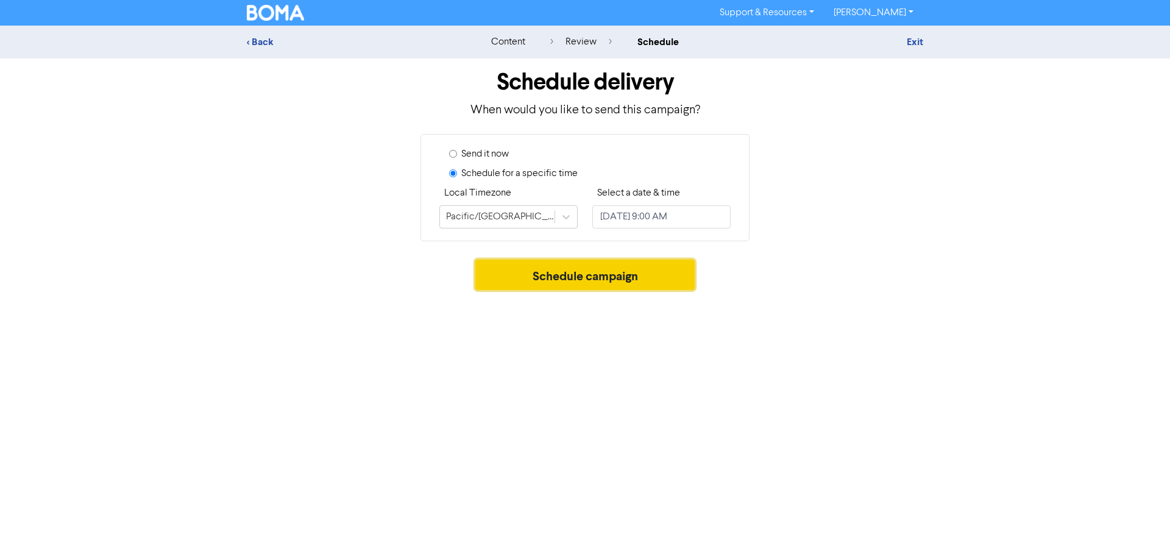
click at [605, 275] on button "Schedule campaign" at bounding box center [585, 275] width 220 height 30
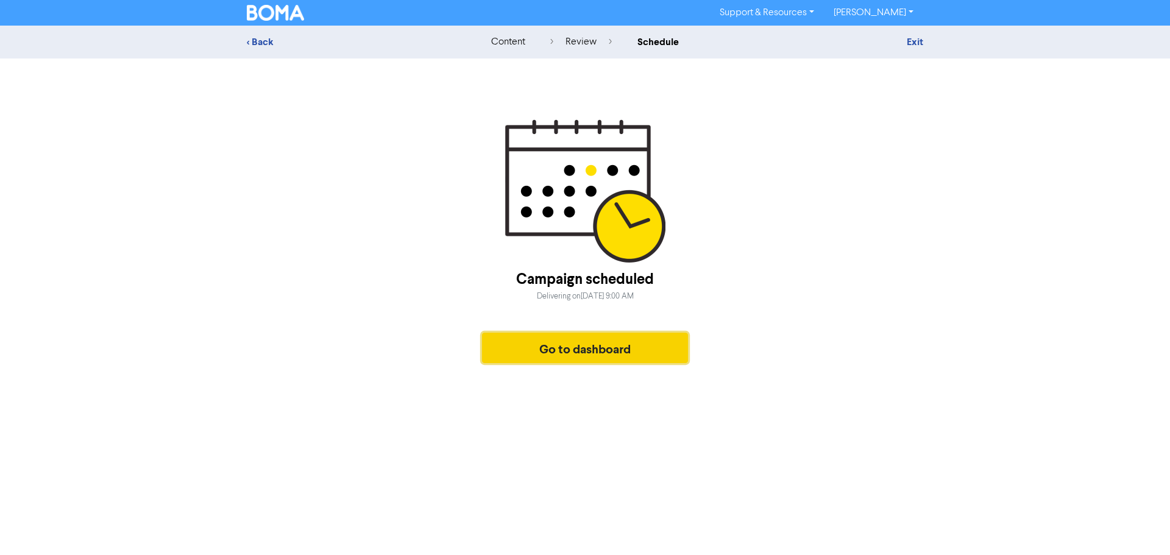
click at [586, 343] on button "Go to dashboard" at bounding box center [585, 348] width 206 height 30
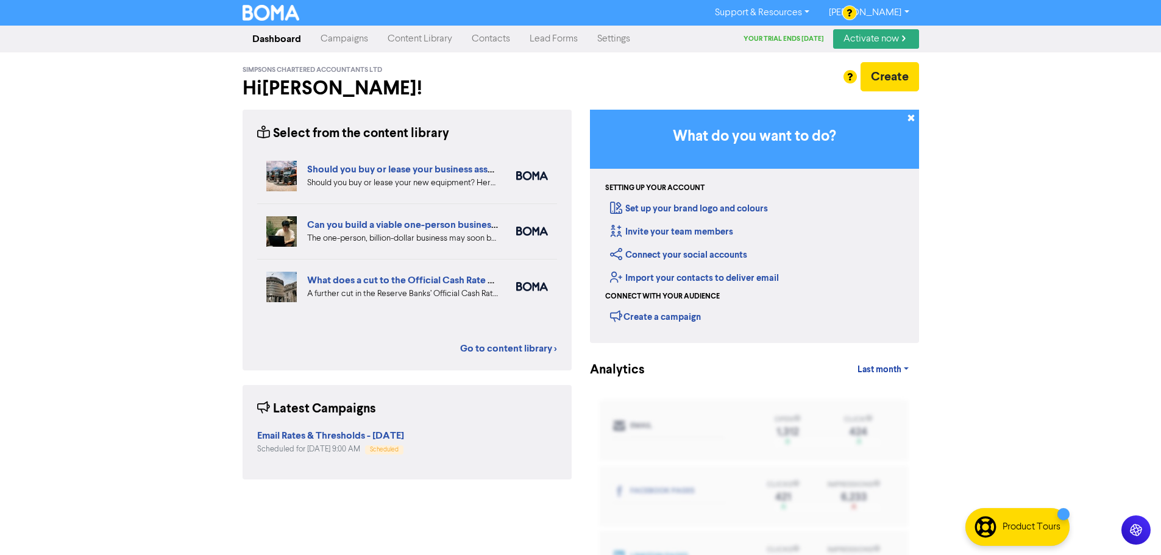
click at [905, 9] on link "[PERSON_NAME]" at bounding box center [868, 12] width 99 height 19
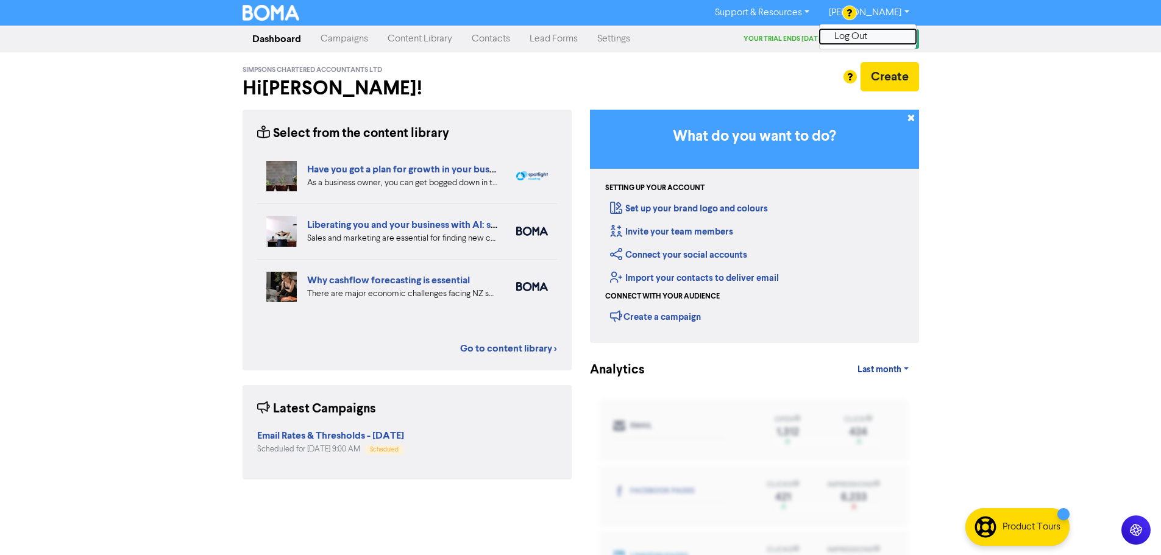
click at [897, 38] on button "Log Out" at bounding box center [868, 36] width 96 height 15
